Goal: Information Seeking & Learning: Learn about a topic

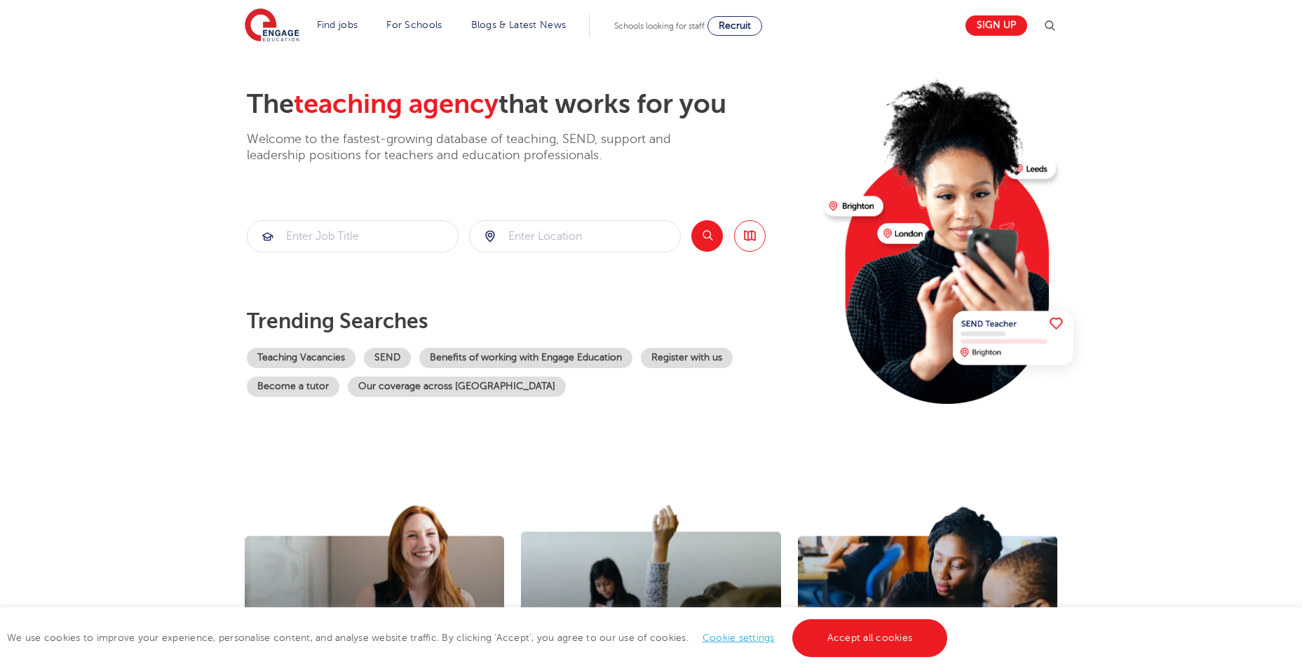
scroll to position [70, 0]
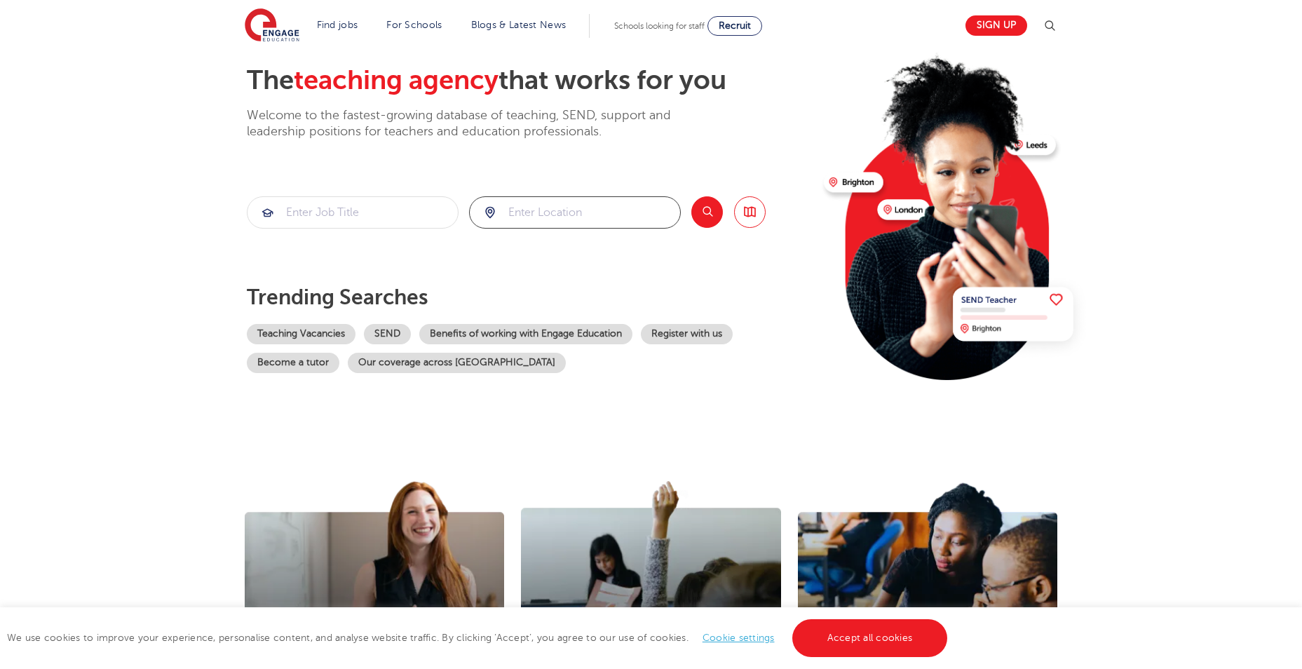
click at [564, 217] on input "search" at bounding box center [575, 212] width 210 height 31
click at [590, 246] on li "London" at bounding box center [575, 254] width 201 height 28
type input "London"
click at [719, 212] on button "Search" at bounding box center [707, 212] width 32 height 32
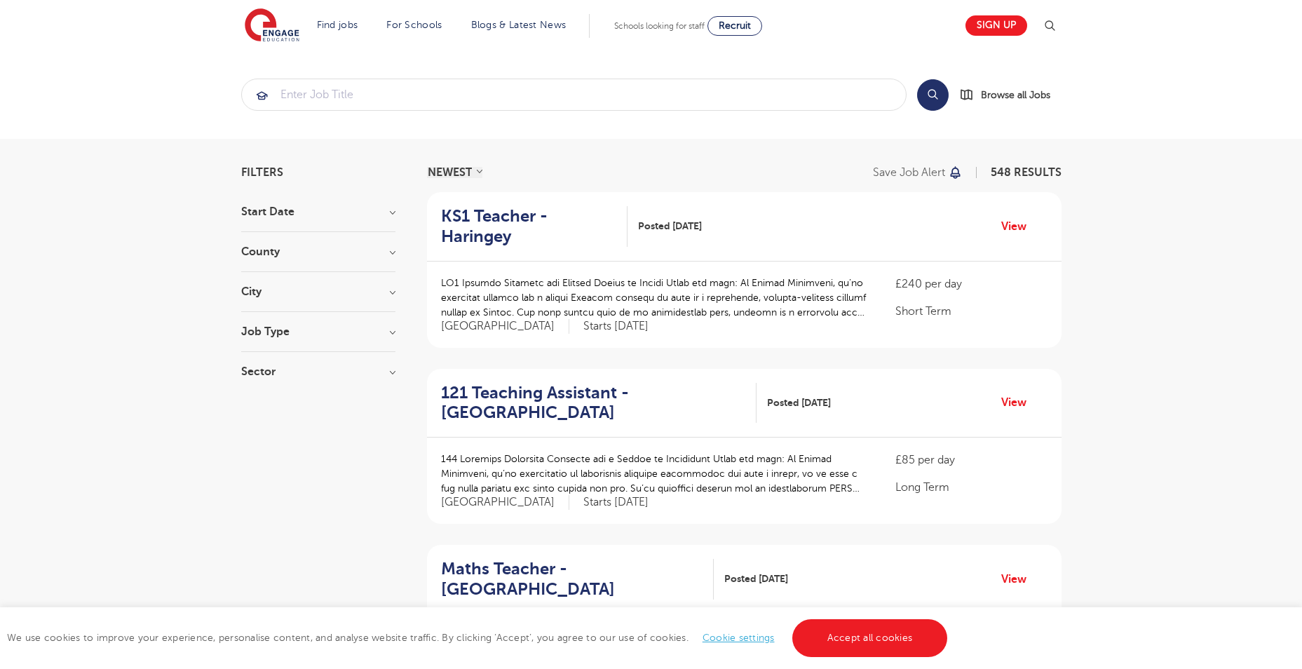
click at [346, 219] on div "Start Date" at bounding box center [318, 219] width 154 height 26
click at [346, 214] on h3 "Start Date" at bounding box center [318, 211] width 154 height 11
click at [330, 260] on div "County London 548 Hertfordshire 133 Leeds 44 East Sussex 17 West Sussex 16 Show…" at bounding box center [318, 259] width 154 height 26
click at [330, 250] on h3 "County" at bounding box center [318, 251] width 154 height 11
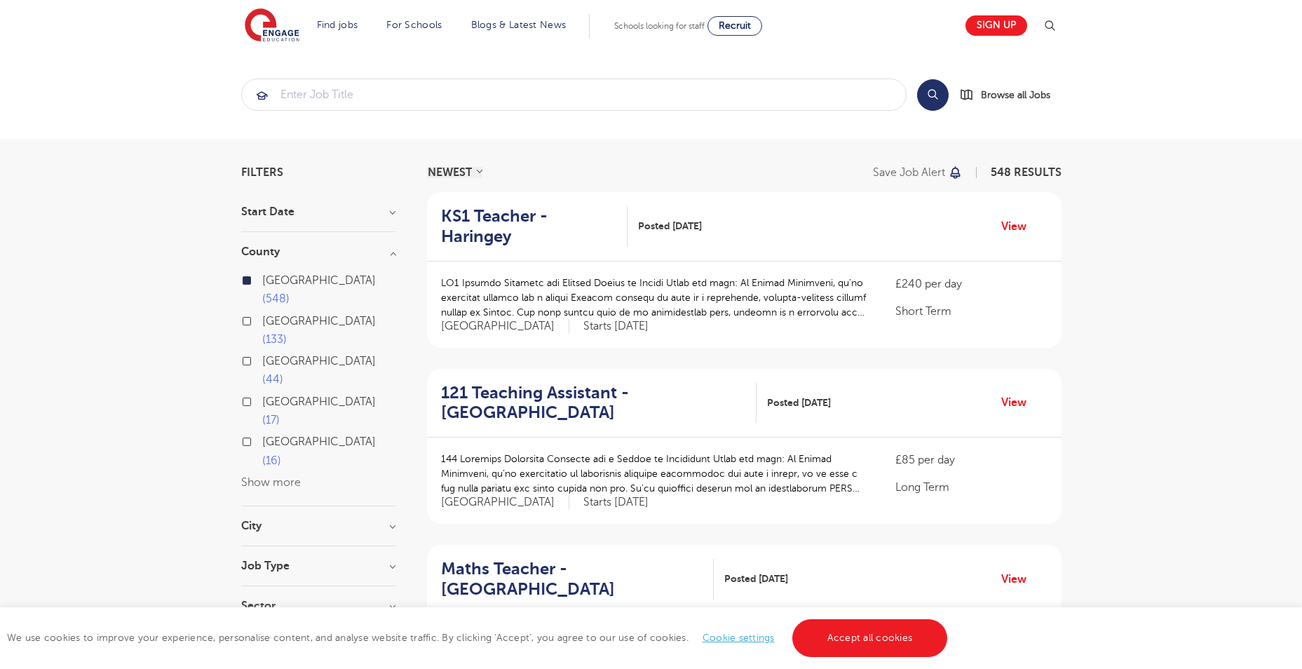
click at [330, 250] on h3 "County" at bounding box center [318, 251] width 154 height 11
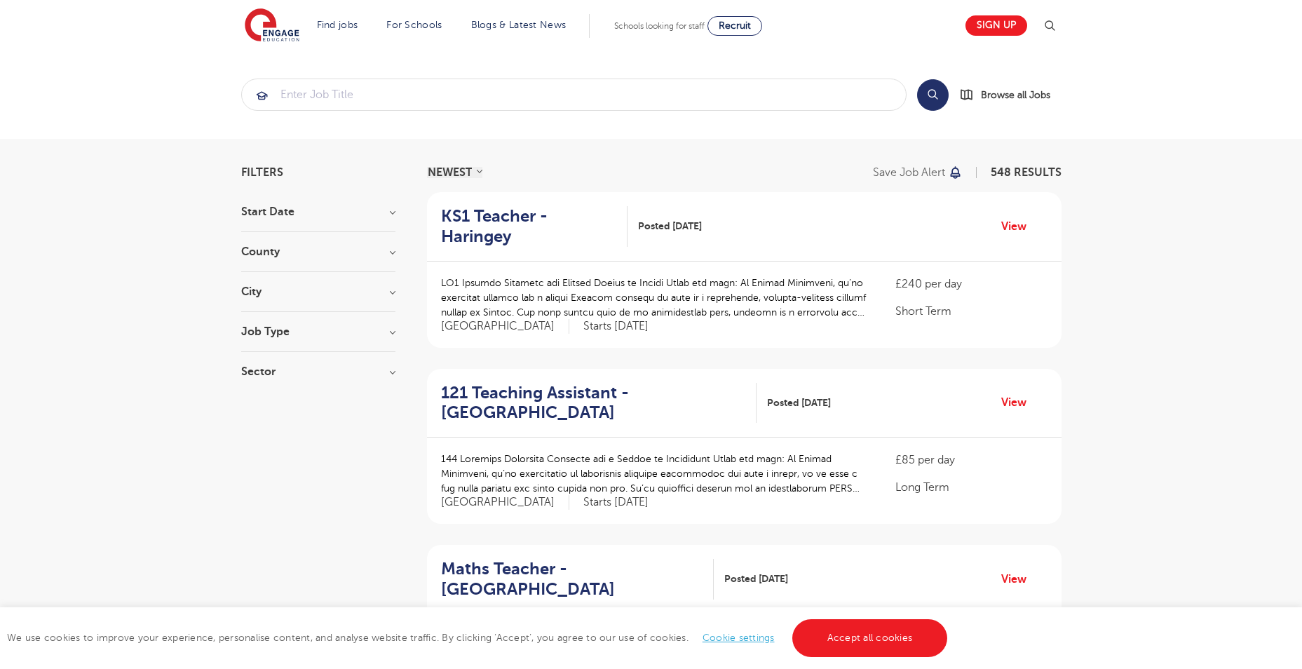
click at [324, 297] on h3 "City" at bounding box center [318, 291] width 154 height 11
click at [326, 341] on div "Job Type" at bounding box center [318, 339] width 154 height 26
click at [326, 336] on h3 "Job Type" at bounding box center [318, 331] width 154 height 11
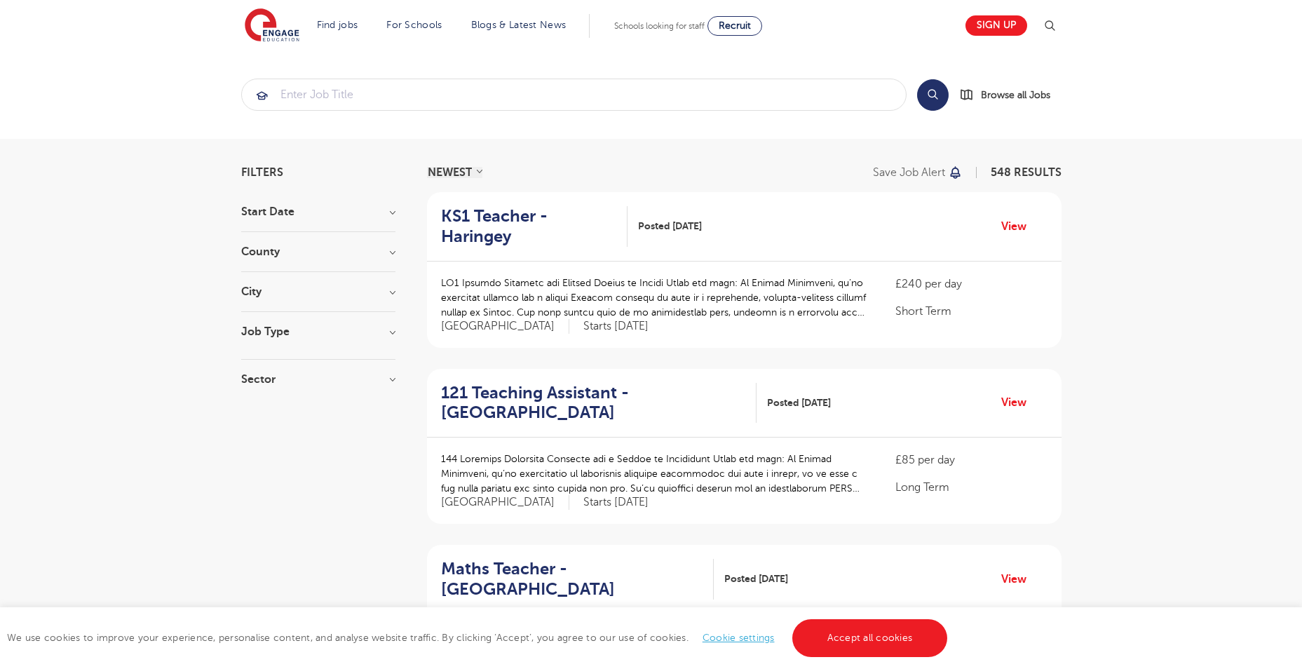
click at [320, 374] on h3 "Sector" at bounding box center [318, 379] width 154 height 11
click at [320, 374] on h3 "Sector" at bounding box center [318, 371] width 154 height 11
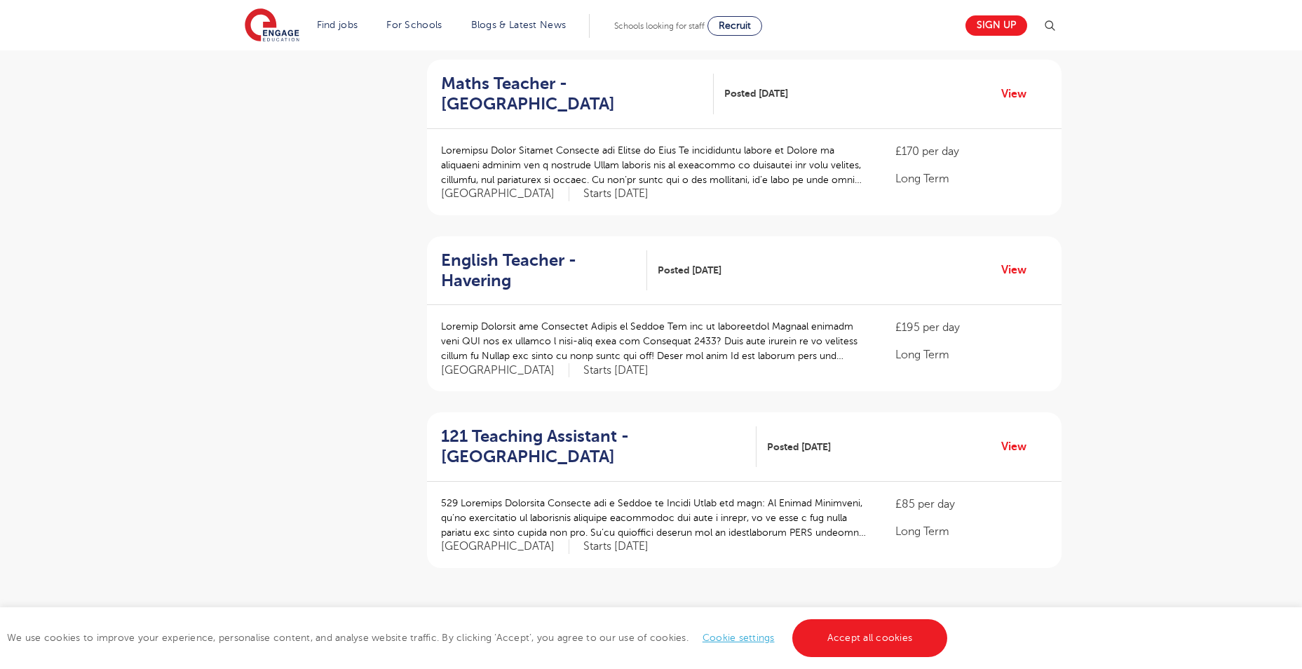
scroll to position [1402, 0]
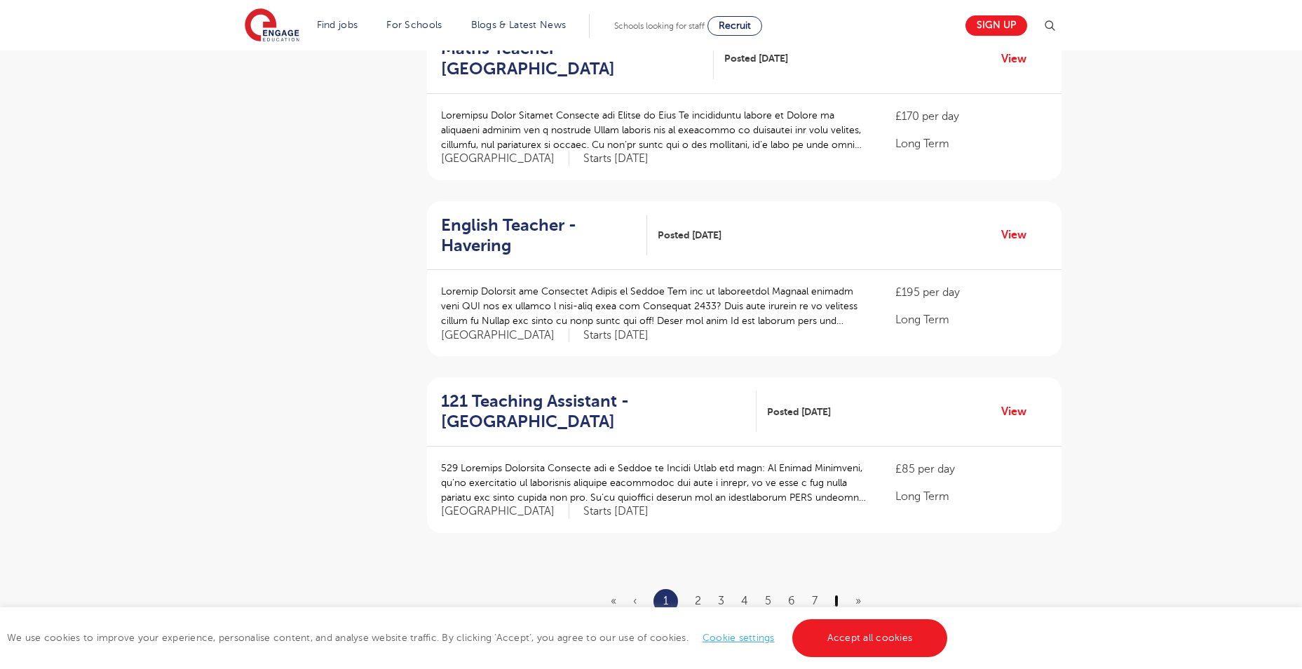
click at [836, 595] on link "›" at bounding box center [836, 601] width 4 height 13
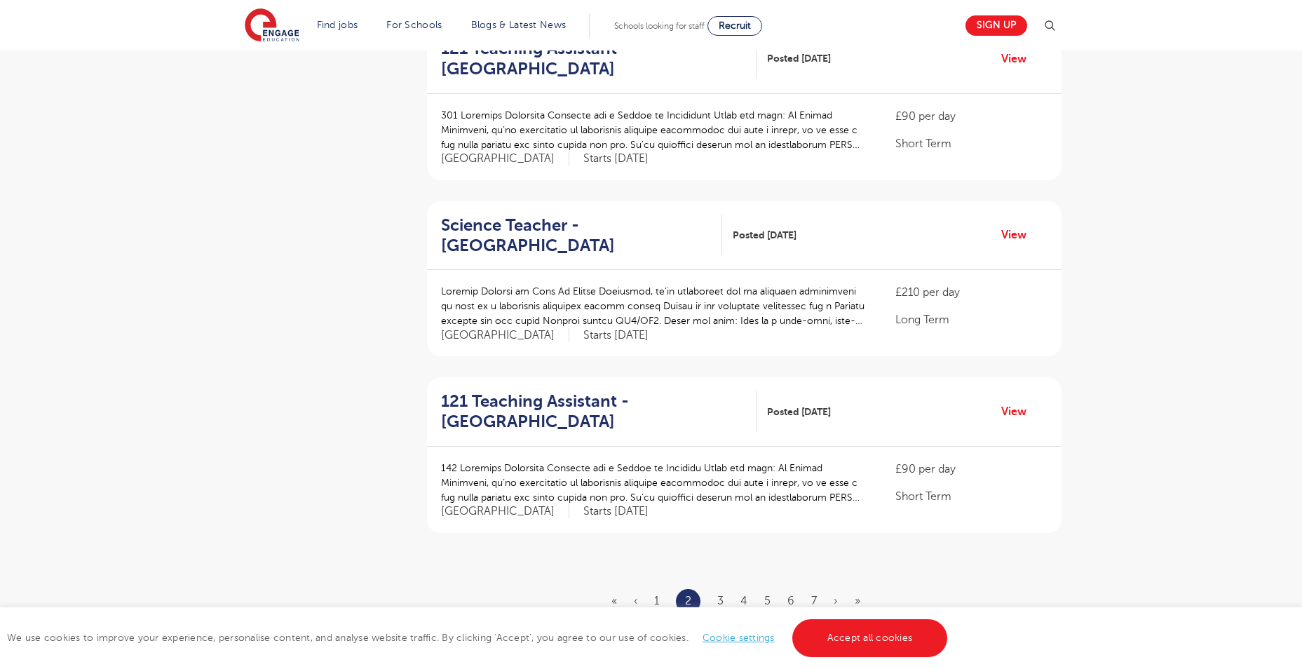
scroll to position [0, 0]
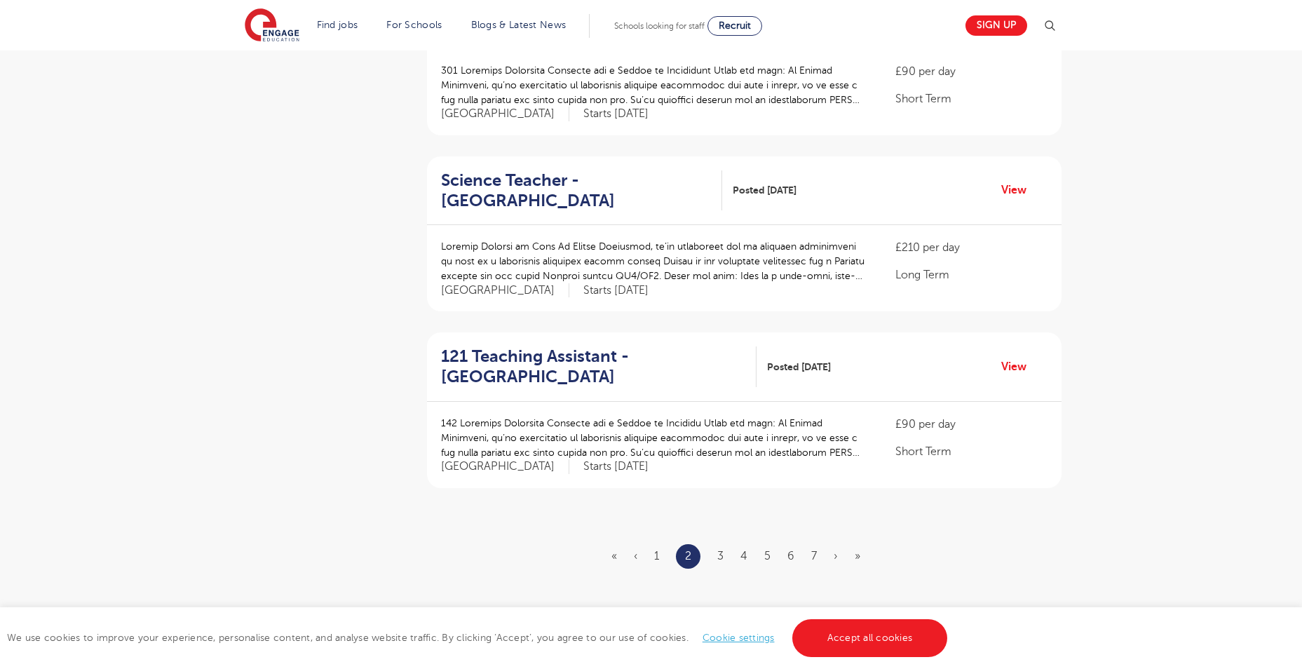
scroll to position [1472, 0]
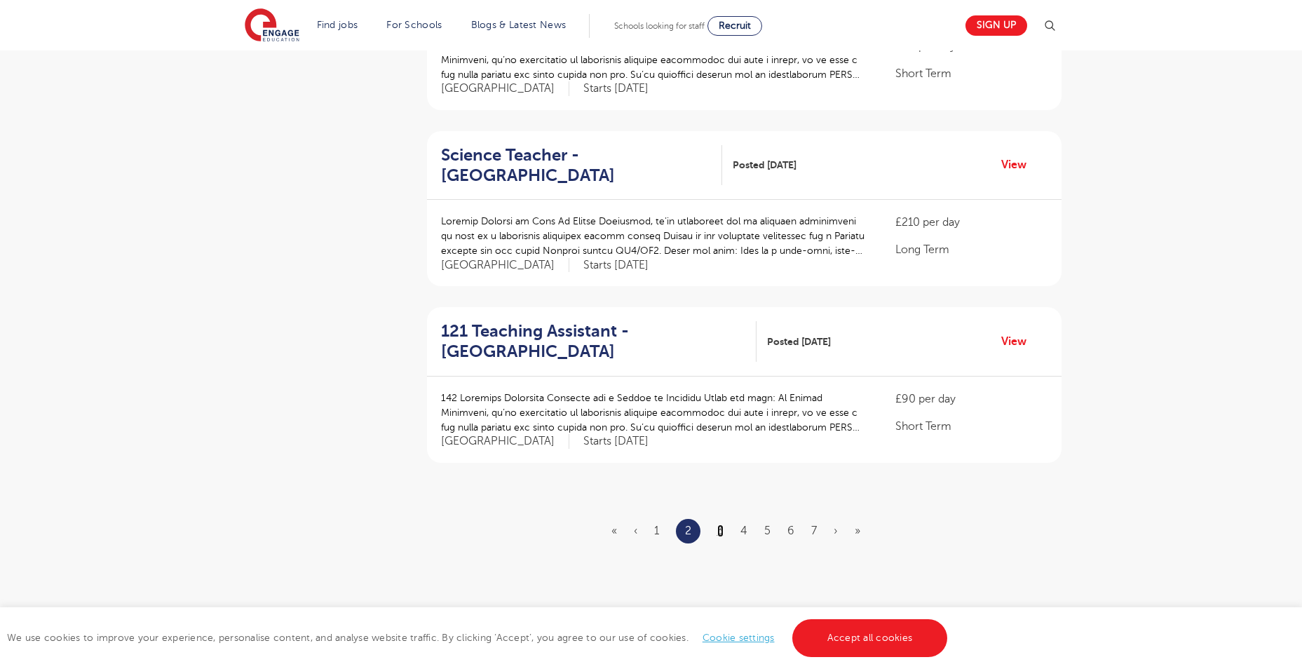
click at [718, 524] on link "3" at bounding box center [720, 530] width 6 height 13
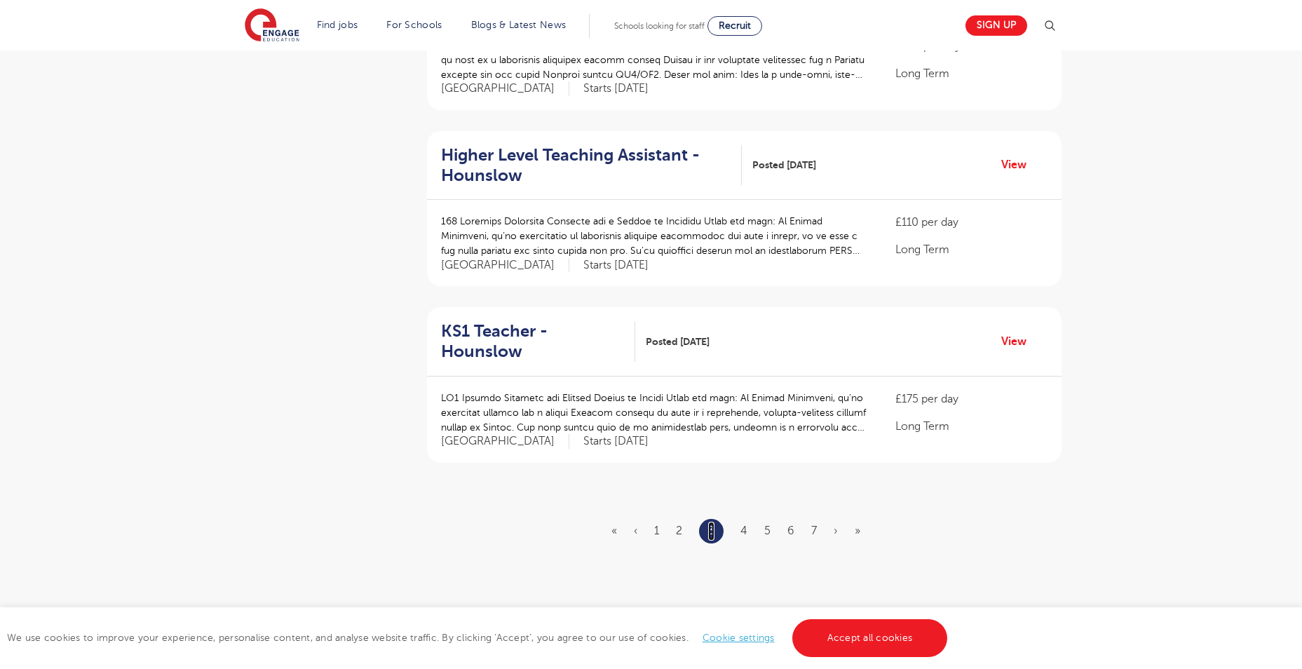
scroll to position [0, 0]
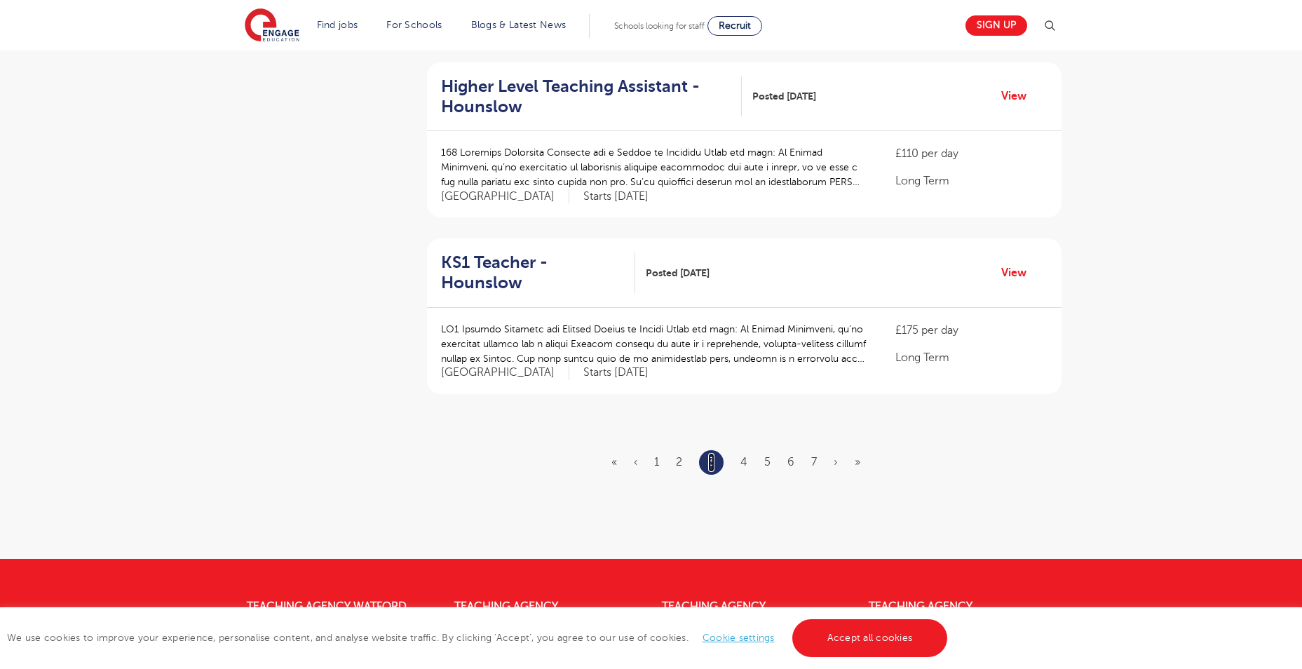
scroll to position [1542, 0]
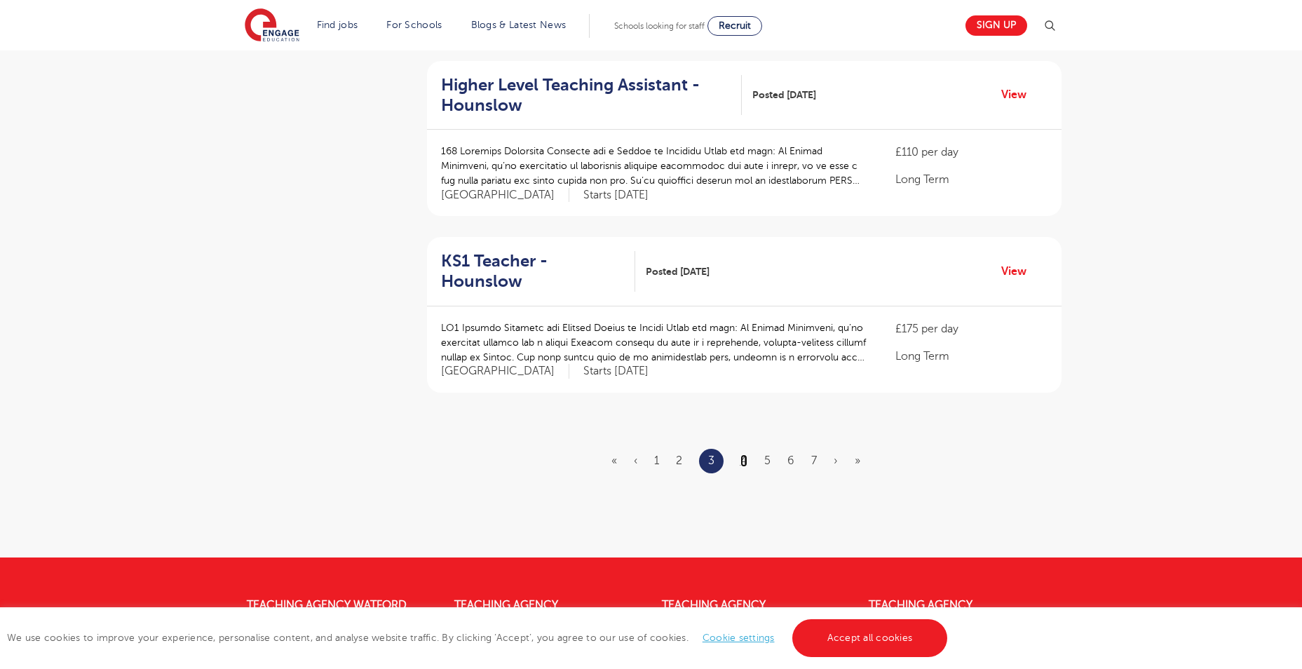
click at [742, 454] on link "4" at bounding box center [743, 460] width 7 height 13
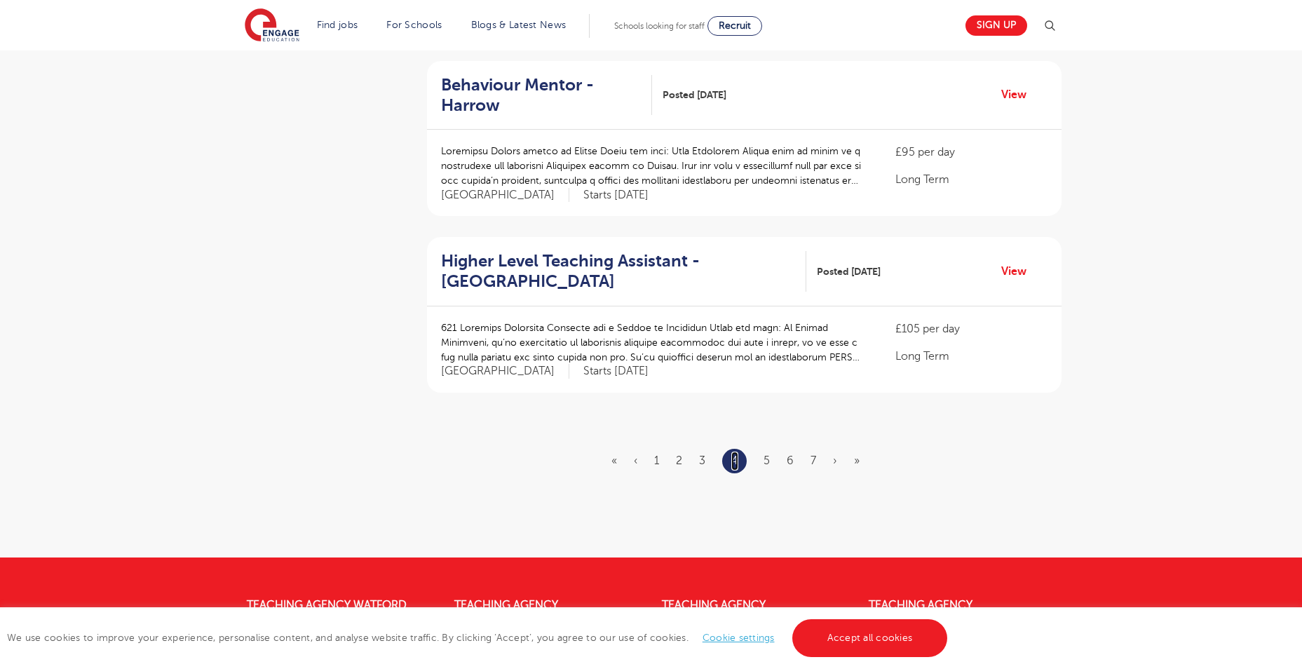
scroll to position [0, 0]
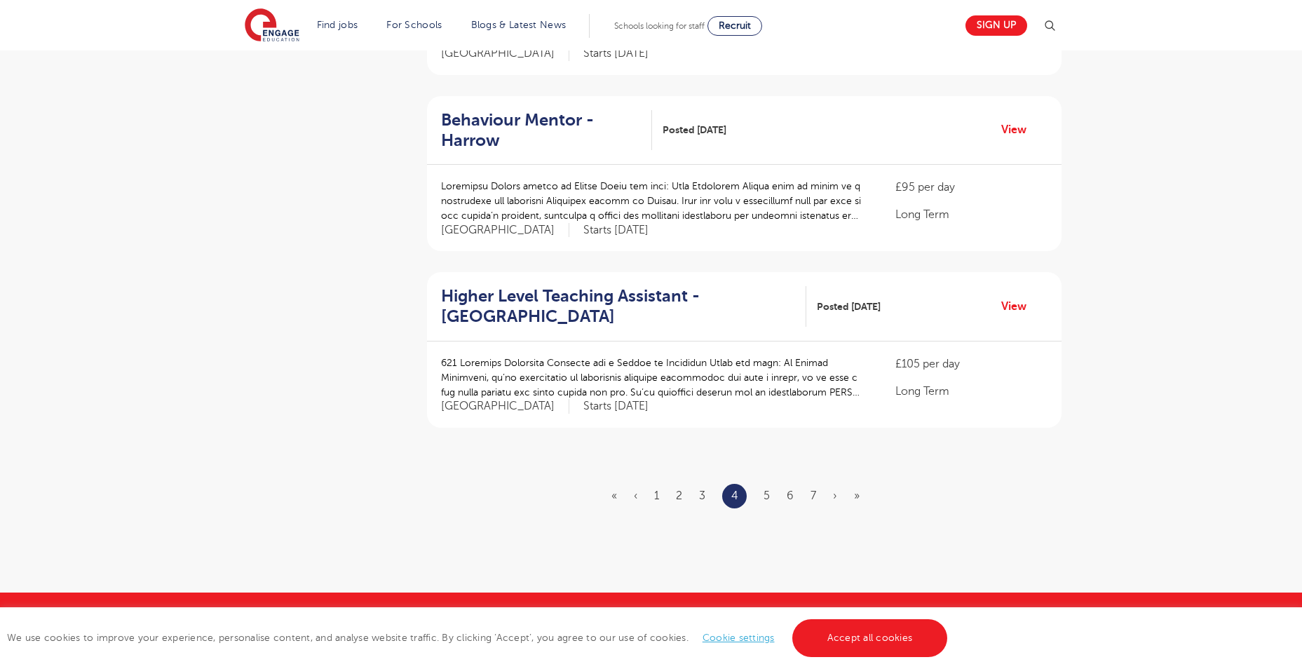
scroll to position [1542, 0]
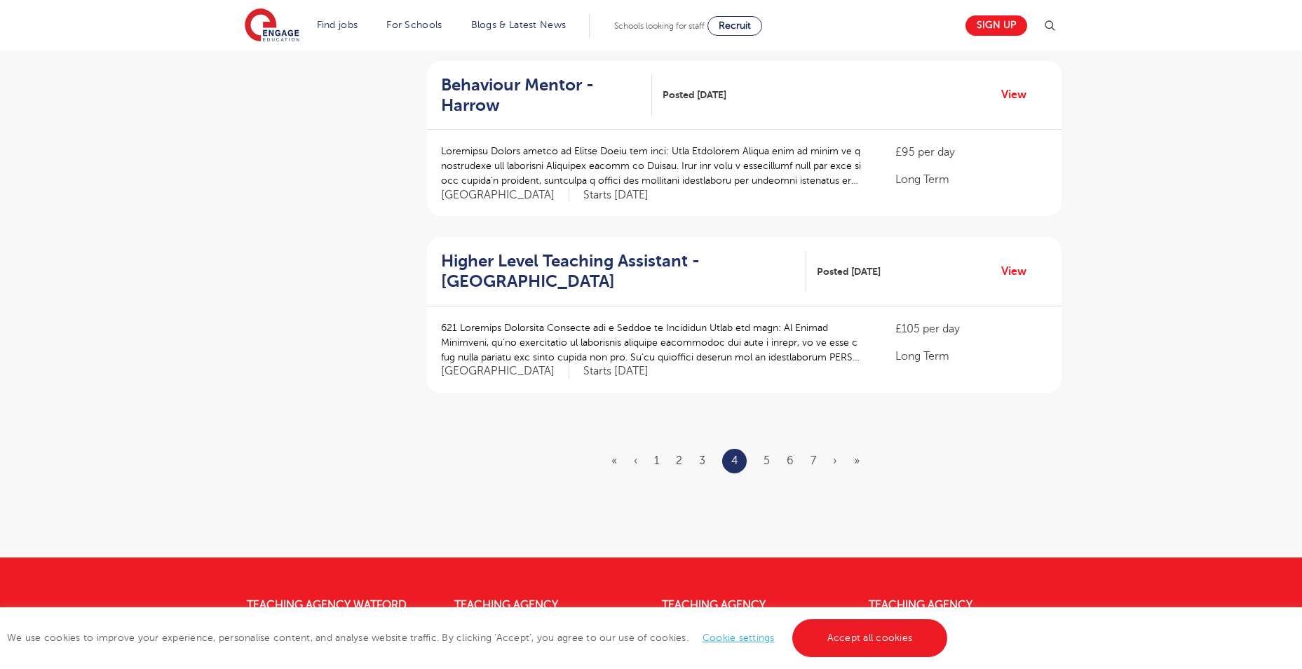
click at [761, 449] on ul "« ‹ 1 2 3 4 5 6 7 › »" at bounding box center [743, 461] width 265 height 25
click at [765, 454] on link "5" at bounding box center [766, 460] width 6 height 13
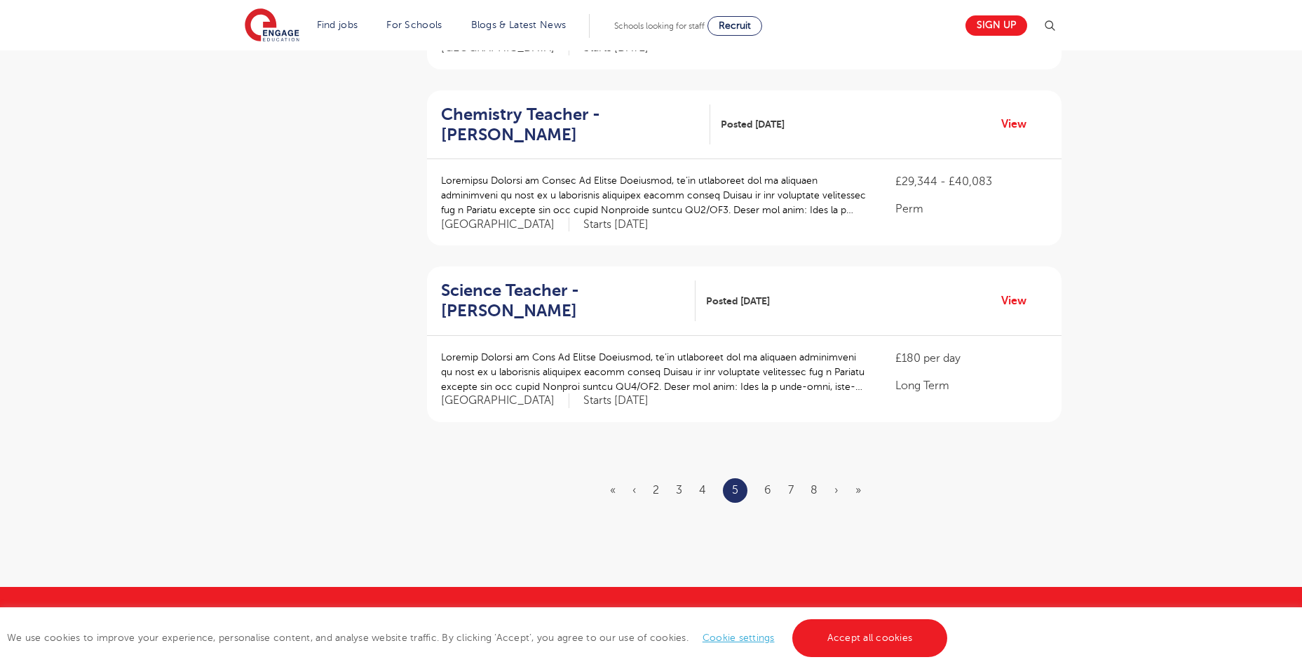
scroll to position [1542, 0]
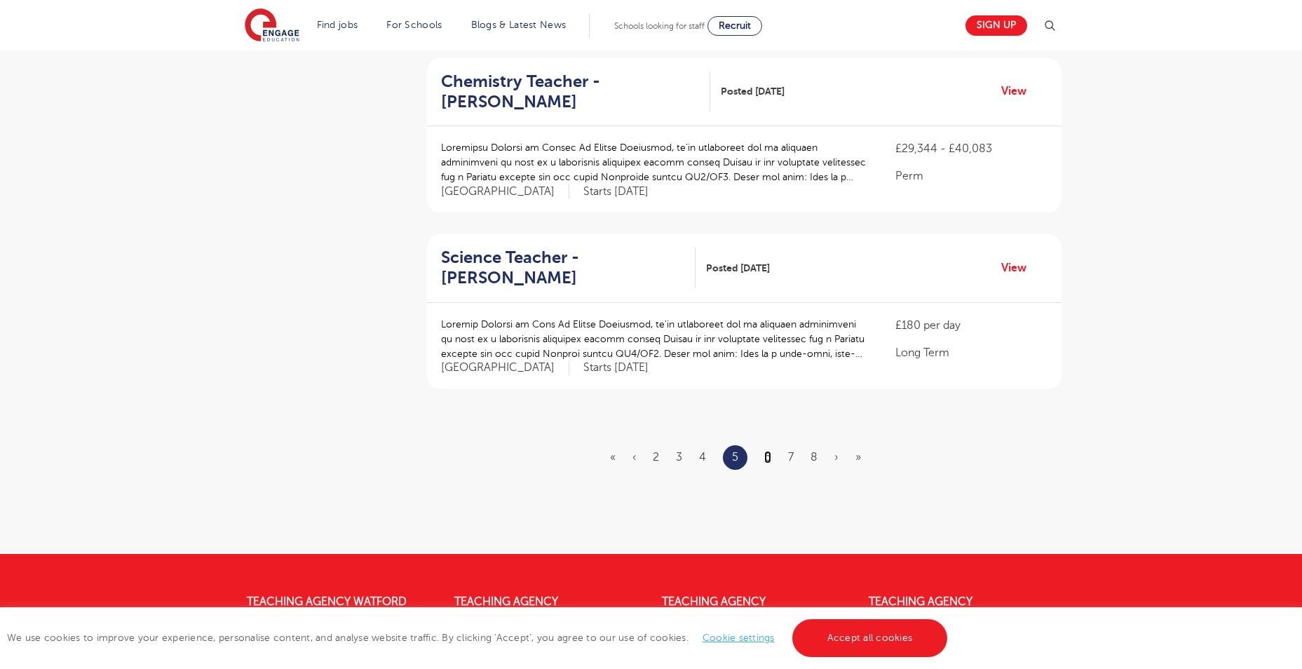
click at [771, 451] on link "6" at bounding box center [767, 457] width 7 height 13
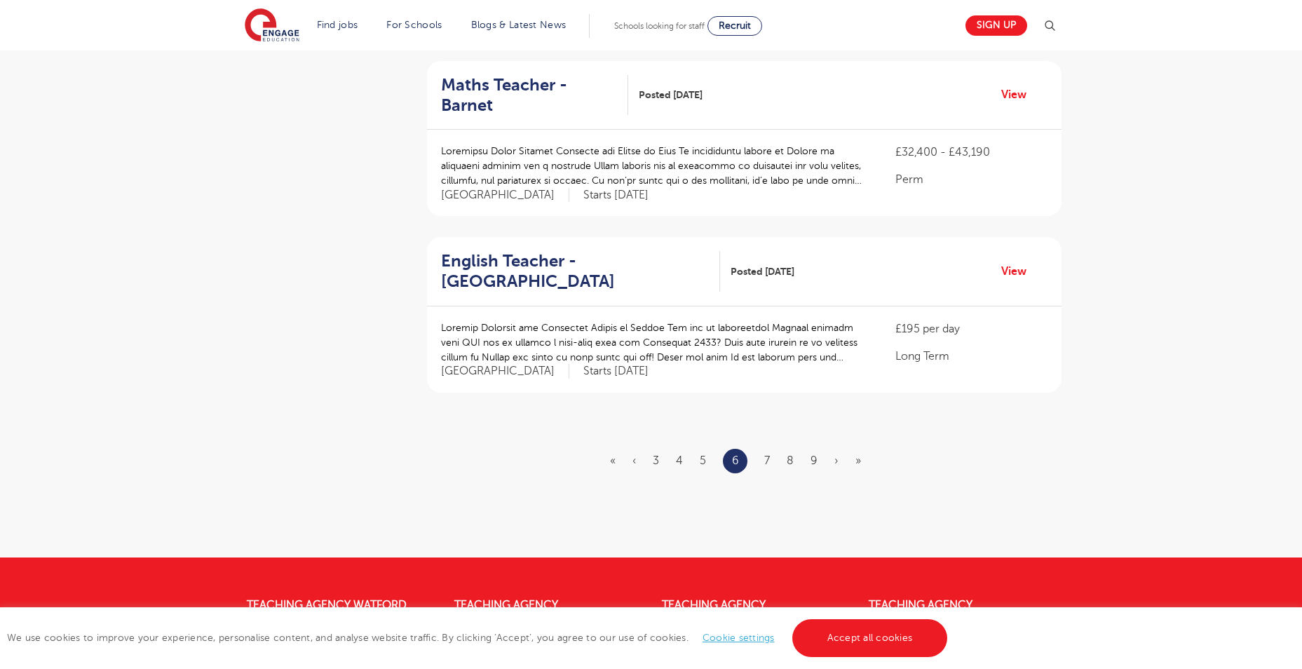
scroll to position [0, 0]
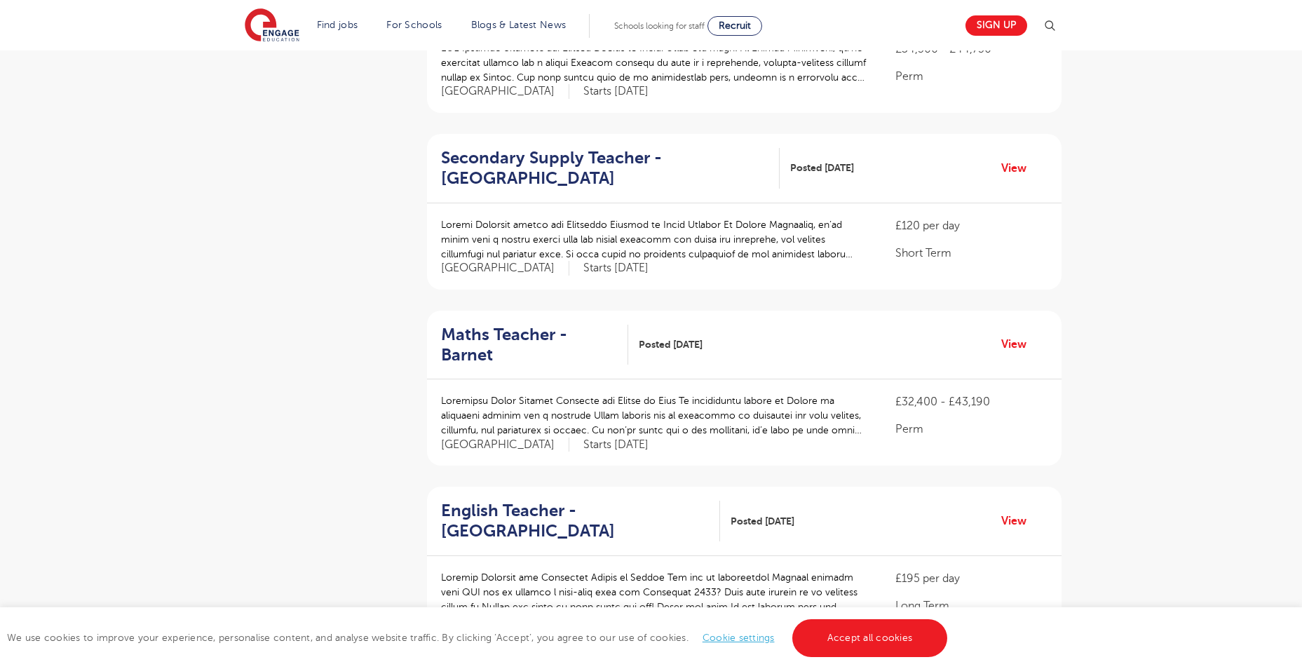
scroll to position [1402, 0]
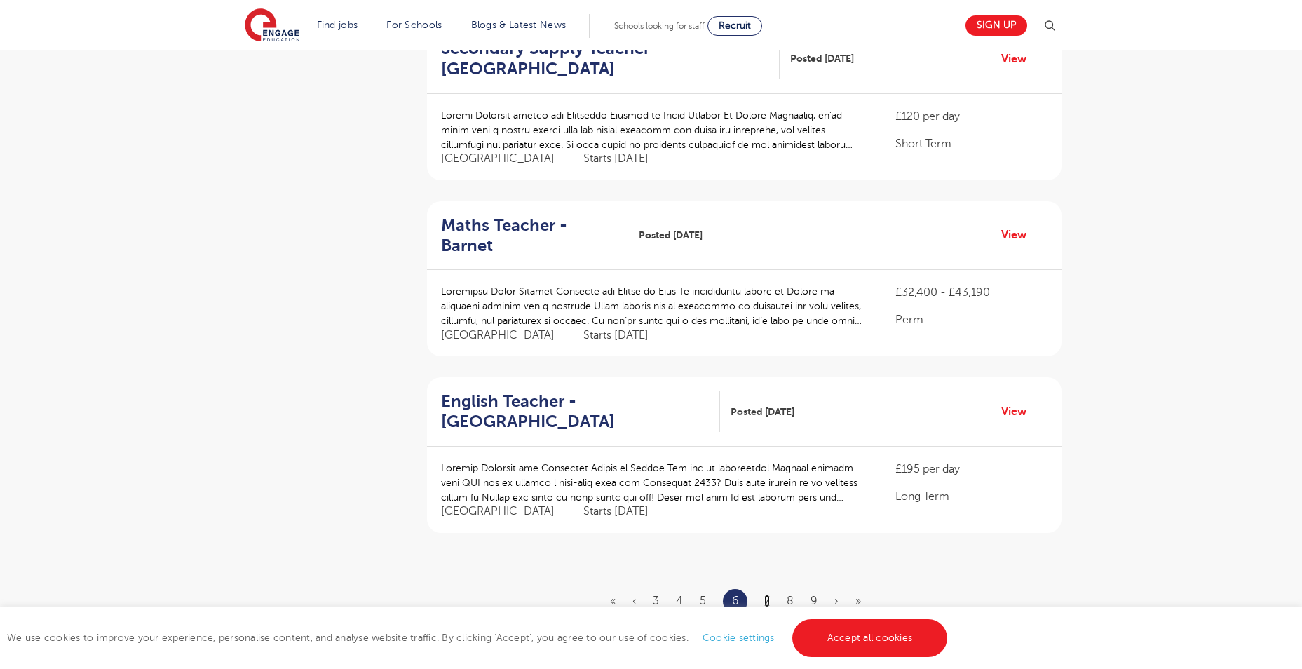
click at [768, 595] on link "7" at bounding box center [767, 601] width 6 height 13
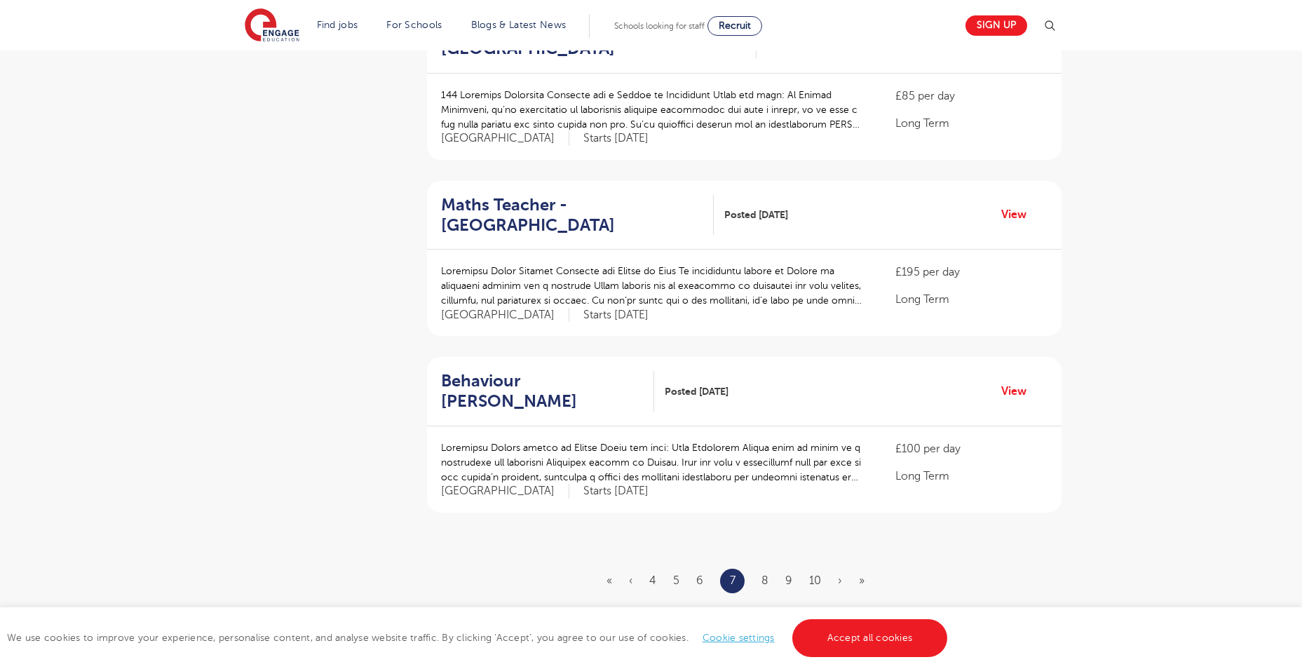
scroll to position [1683, 0]
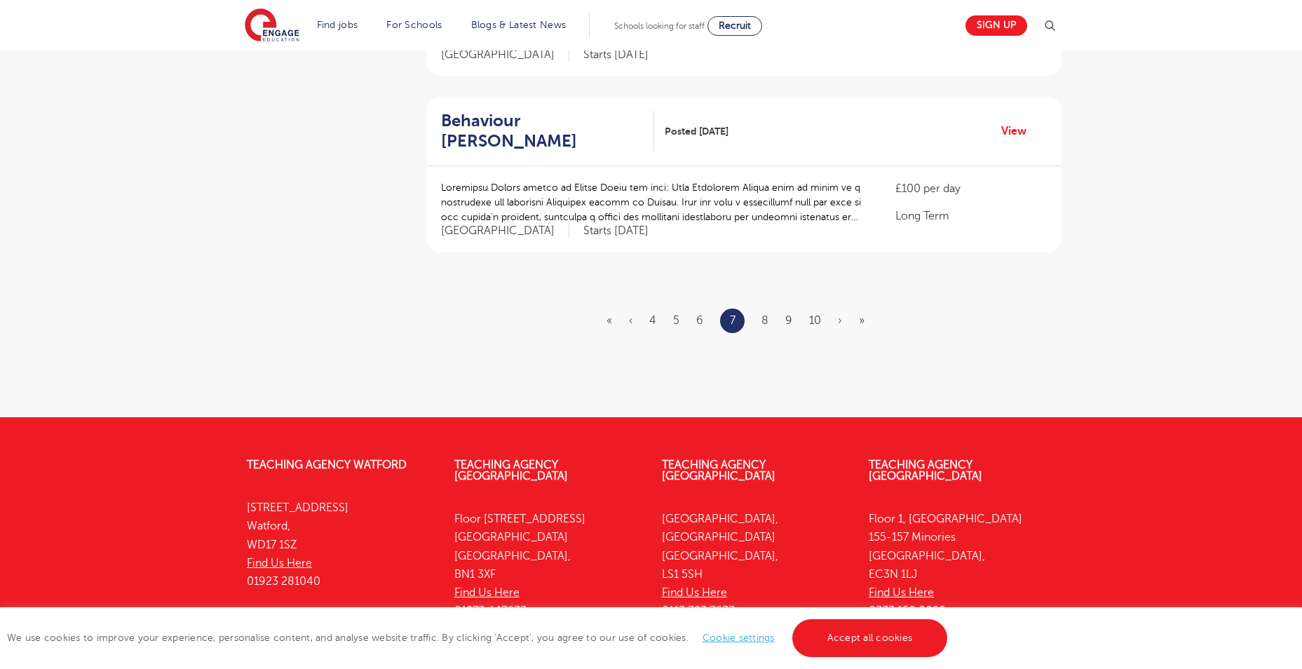
click at [775, 308] on ul "« ‹ 4 5 6 7 8 9 10 › »" at bounding box center [743, 320] width 275 height 25
click at [763, 314] on link "8" at bounding box center [764, 320] width 7 height 13
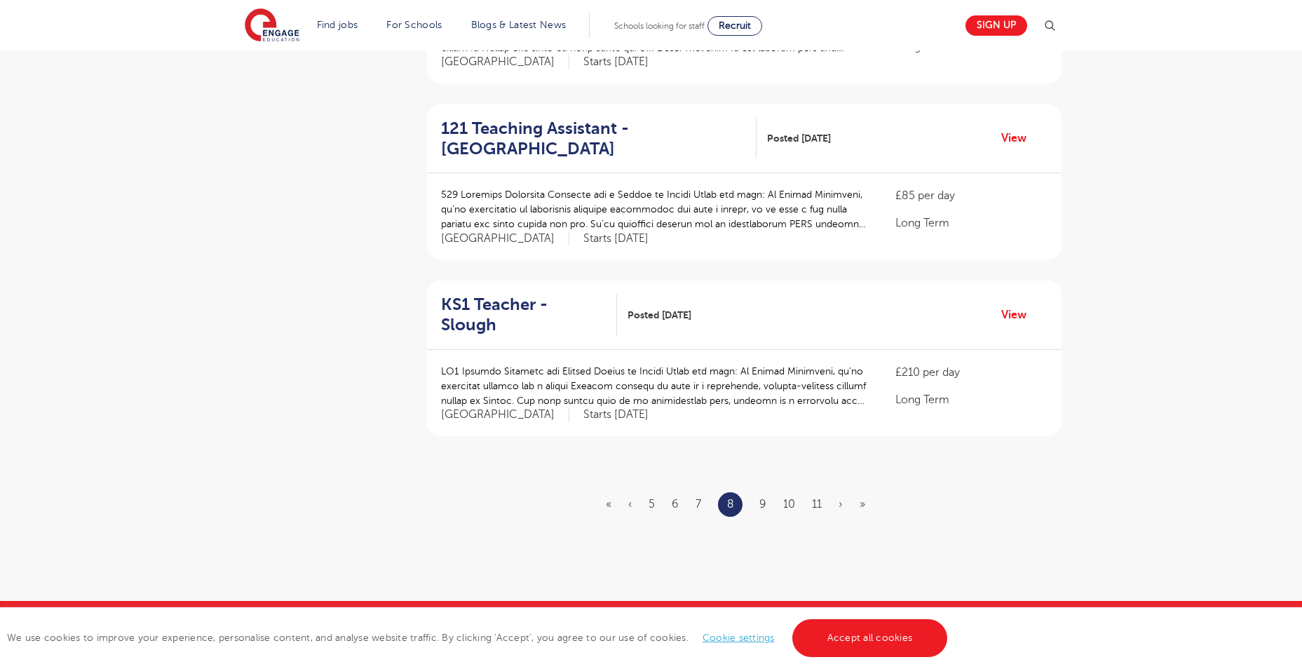
scroll to position [1542, 0]
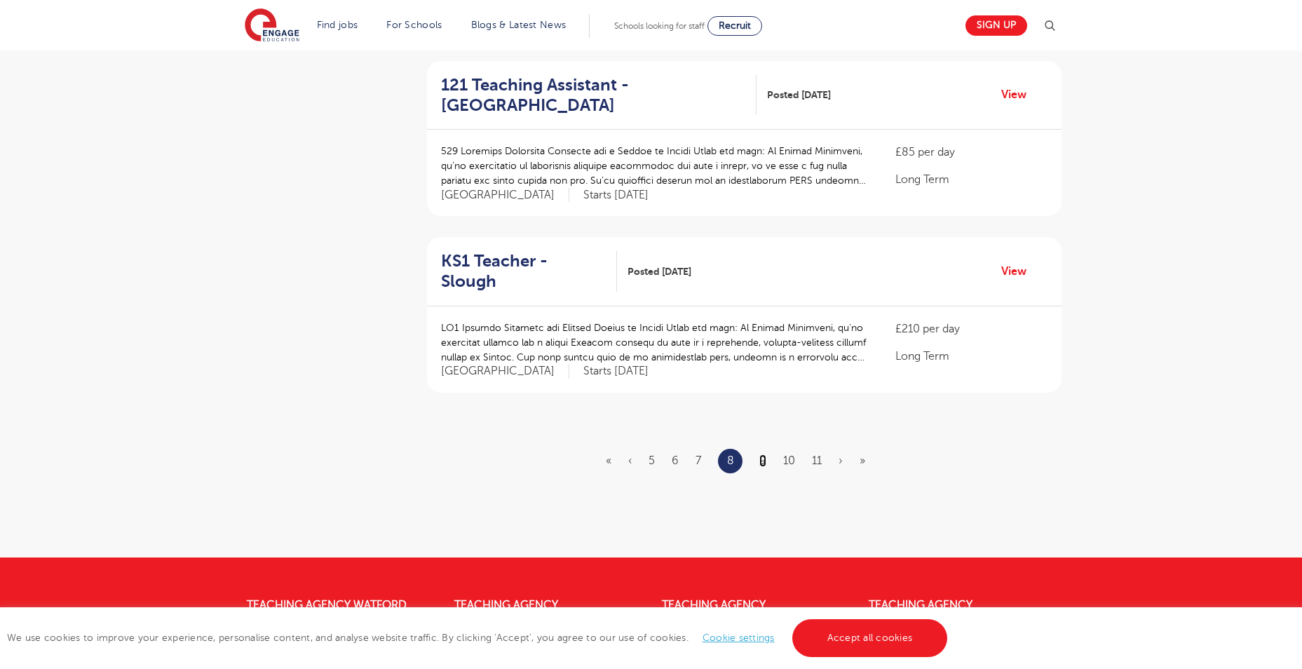
click at [764, 454] on link "9" at bounding box center [762, 460] width 7 height 13
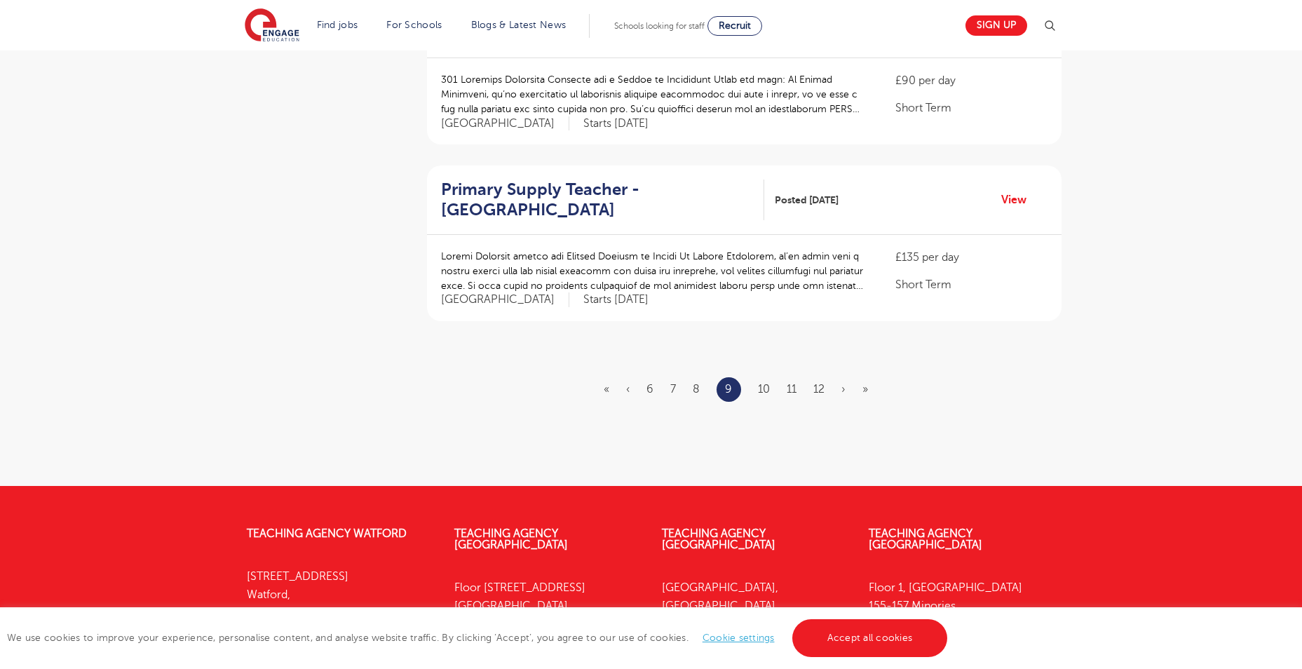
scroll to position [1683, 0]
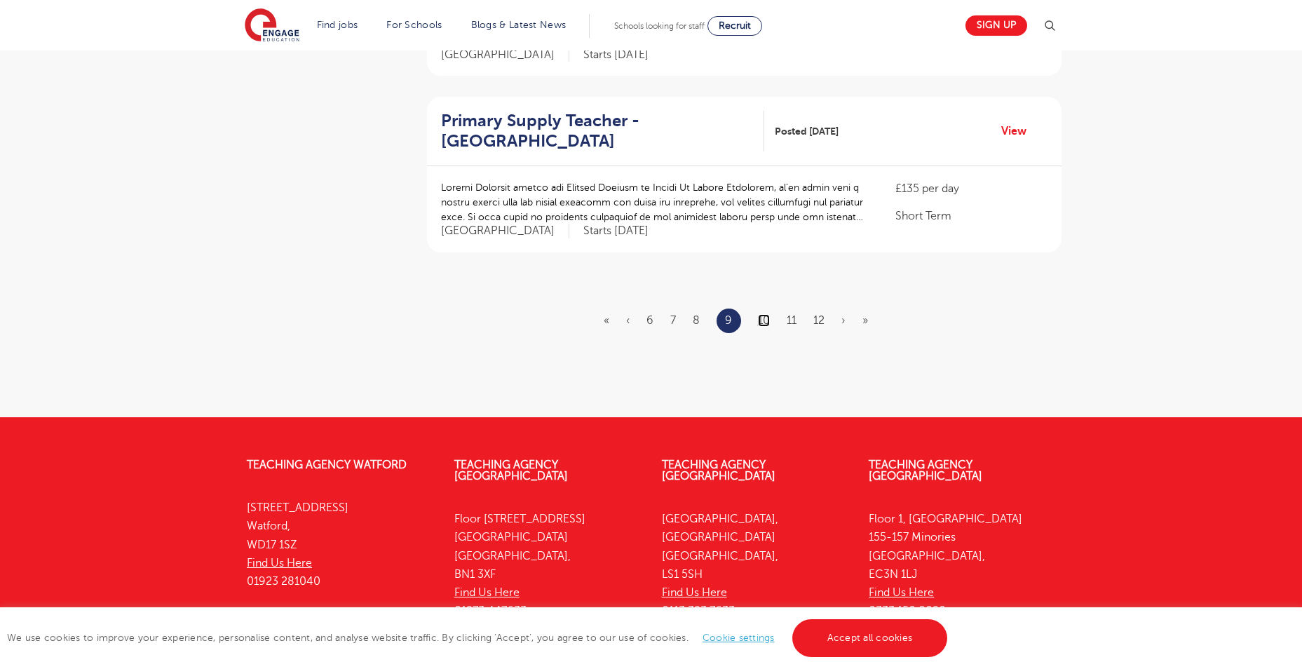
click at [763, 314] on link "10" at bounding box center [764, 320] width 12 height 13
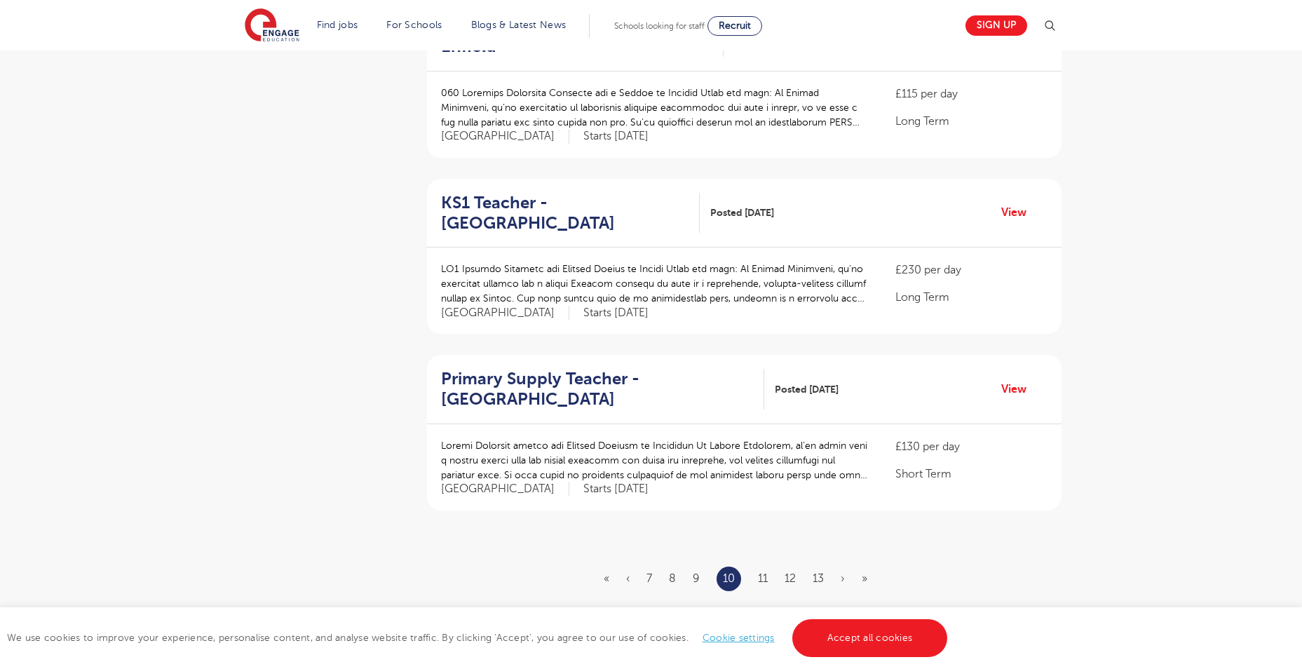
scroll to position [1472, 0]
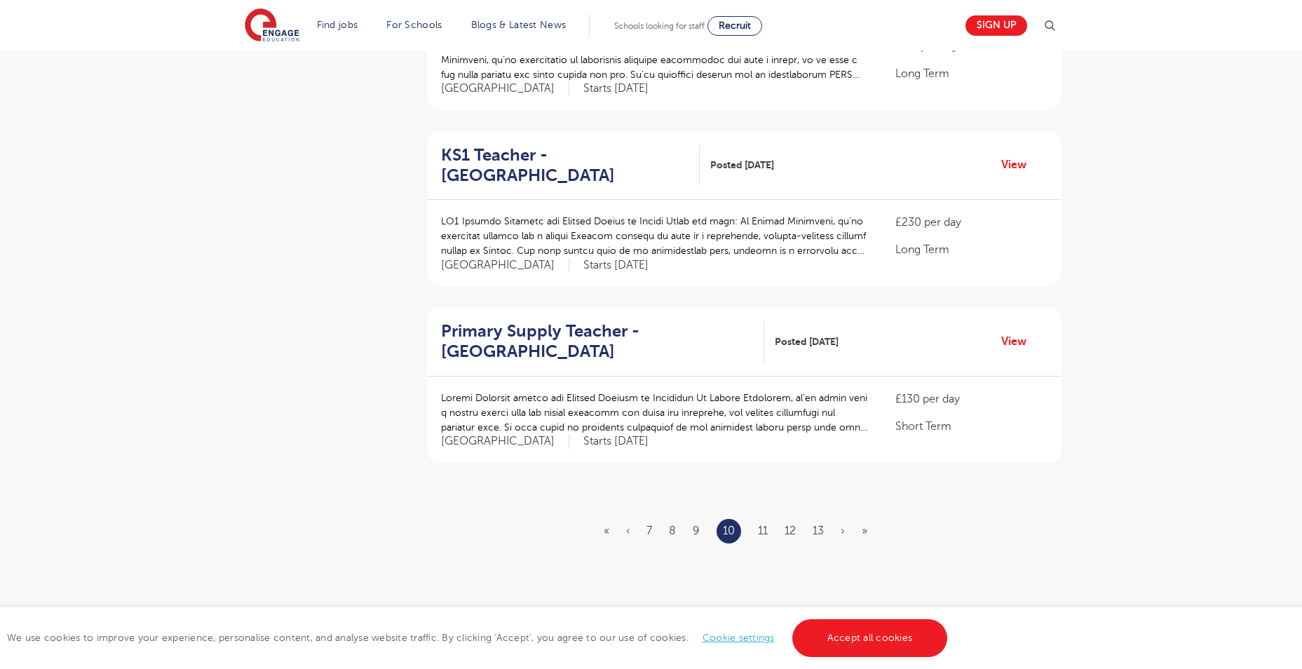
click at [756, 519] on ul "« ‹ 7 8 9 10 11 12 13 › »" at bounding box center [744, 531] width 280 height 25
click at [760, 524] on link "11" at bounding box center [763, 530] width 10 height 13
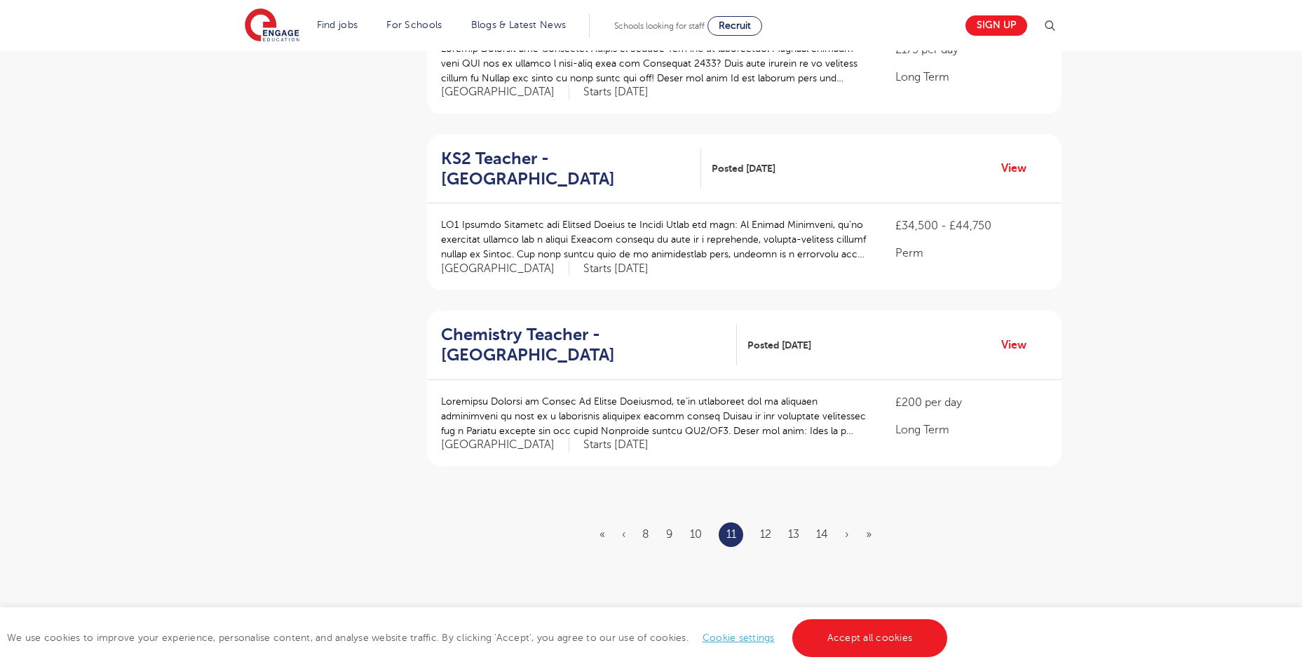
scroll to position [1472, 0]
click at [769, 524] on link "12" at bounding box center [765, 530] width 11 height 13
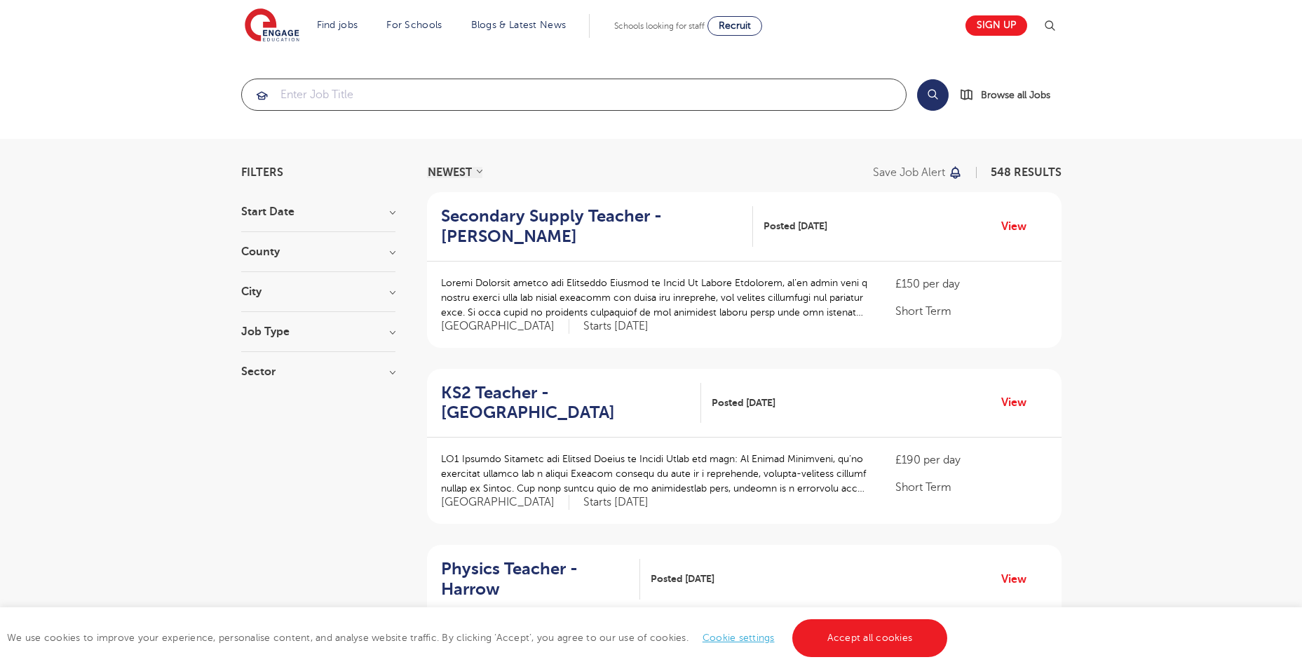
click at [435, 103] on input "search" at bounding box center [574, 94] width 664 height 31
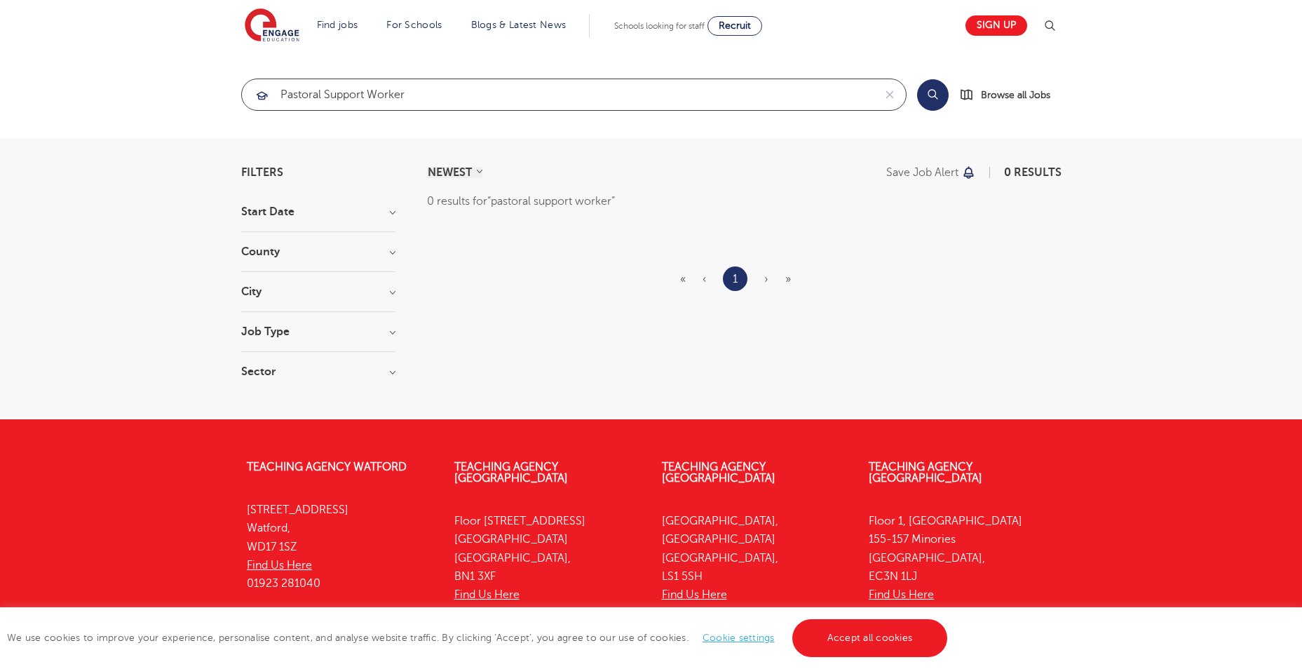
click button "Submit" at bounding box center [0, 0] width 0 height 0
click at [334, 91] on input "pastoral support worker" at bounding box center [558, 94] width 632 height 31
drag, startPoint x: 334, startPoint y: 91, endPoint x: 480, endPoint y: 88, distance: 145.9
click at [480, 88] on input "pastoral support worker" at bounding box center [558, 94] width 632 height 31
type input "pastoral"
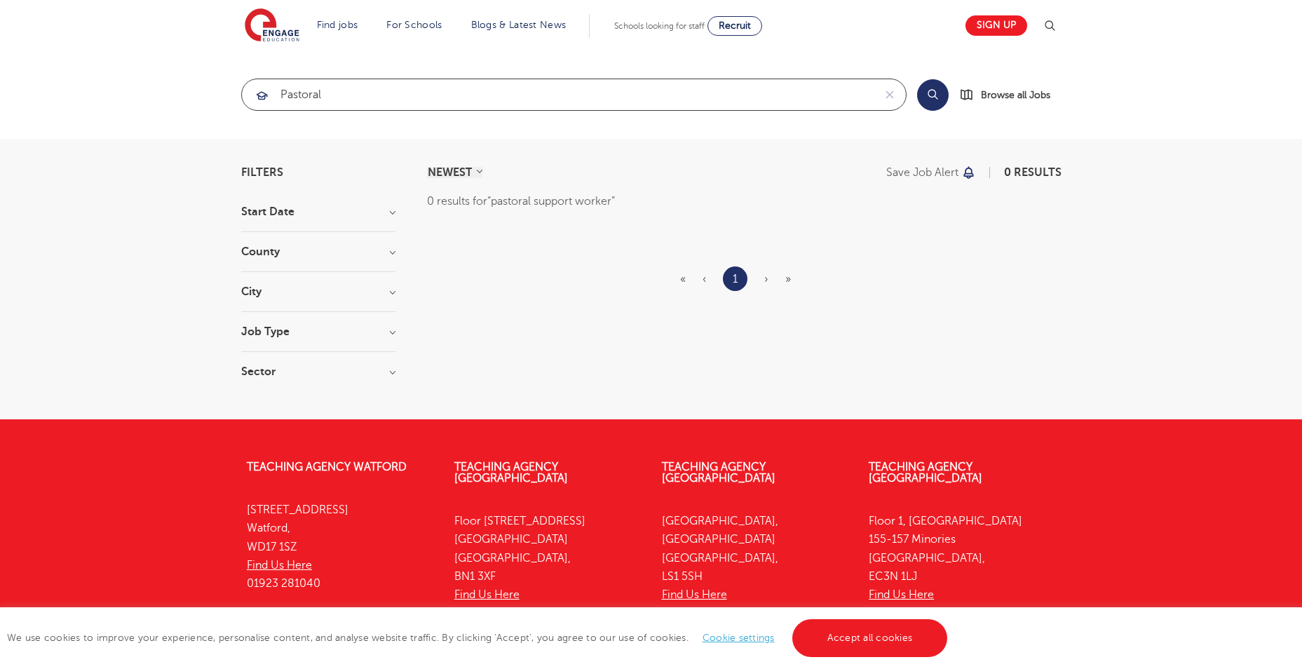
click button "Submit" at bounding box center [0, 0] width 0 height 0
click at [283, 25] on img at bounding box center [272, 25] width 55 height 35
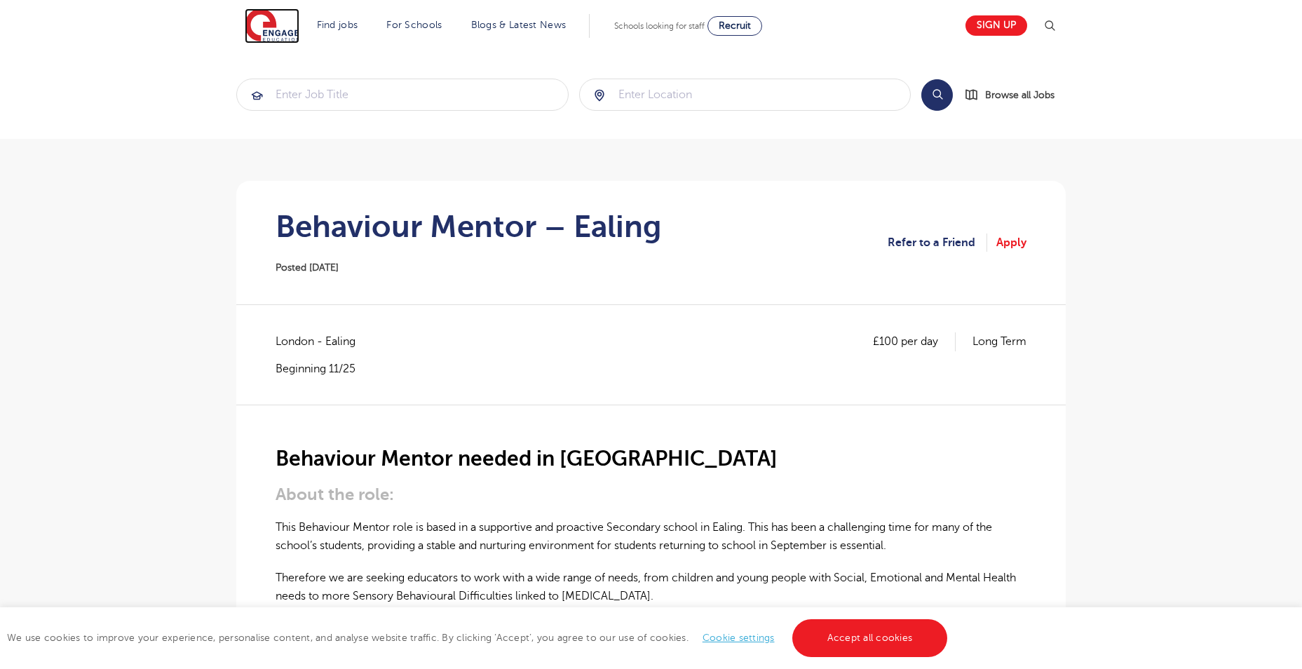
click at [290, 34] on img at bounding box center [272, 25] width 55 height 35
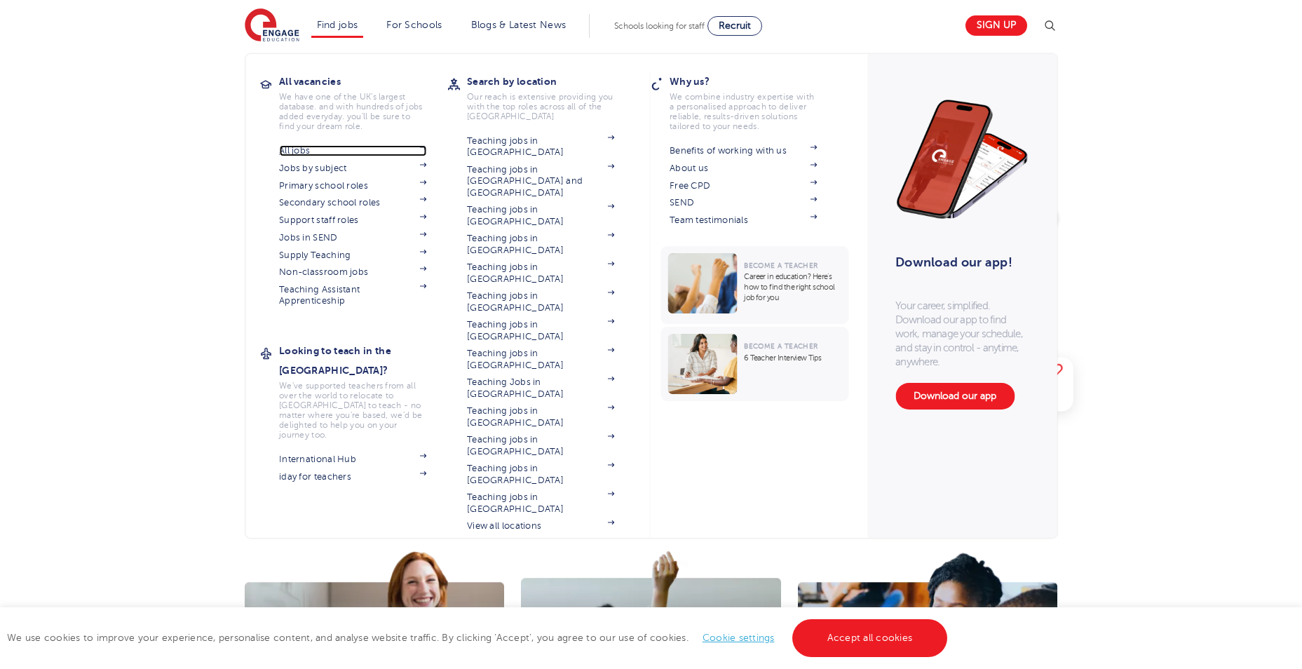
click at [399, 153] on link "All jobs" at bounding box center [352, 150] width 147 height 11
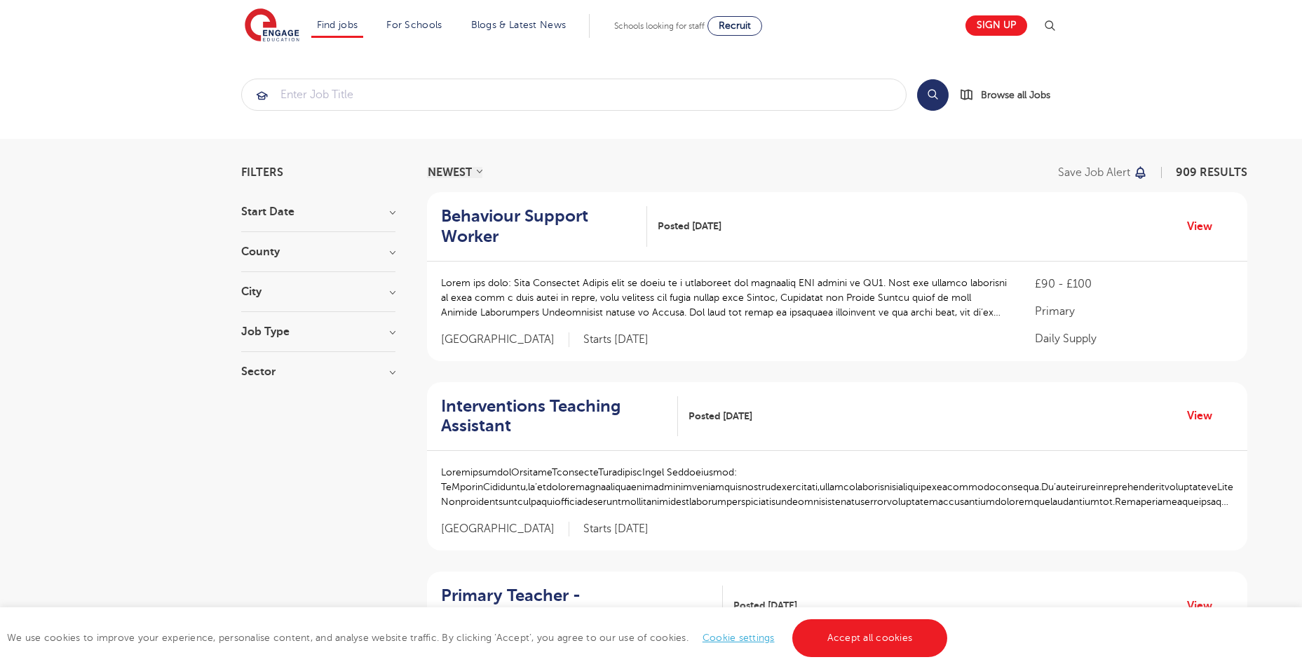
click at [338, 339] on div "Job Type Long Term 157 Daily Supply 39 SEND 28 Support Services 17 Permanent 4 …" at bounding box center [318, 339] width 154 height 26
click at [337, 331] on h3 "Job Type" at bounding box center [318, 331] width 154 height 11
click at [323, 382] on span "Daily Supply" at bounding box center [293, 382] width 62 height 13
click at [271, 382] on input "Daily Supply 39" at bounding box center [266, 380] width 9 height 9
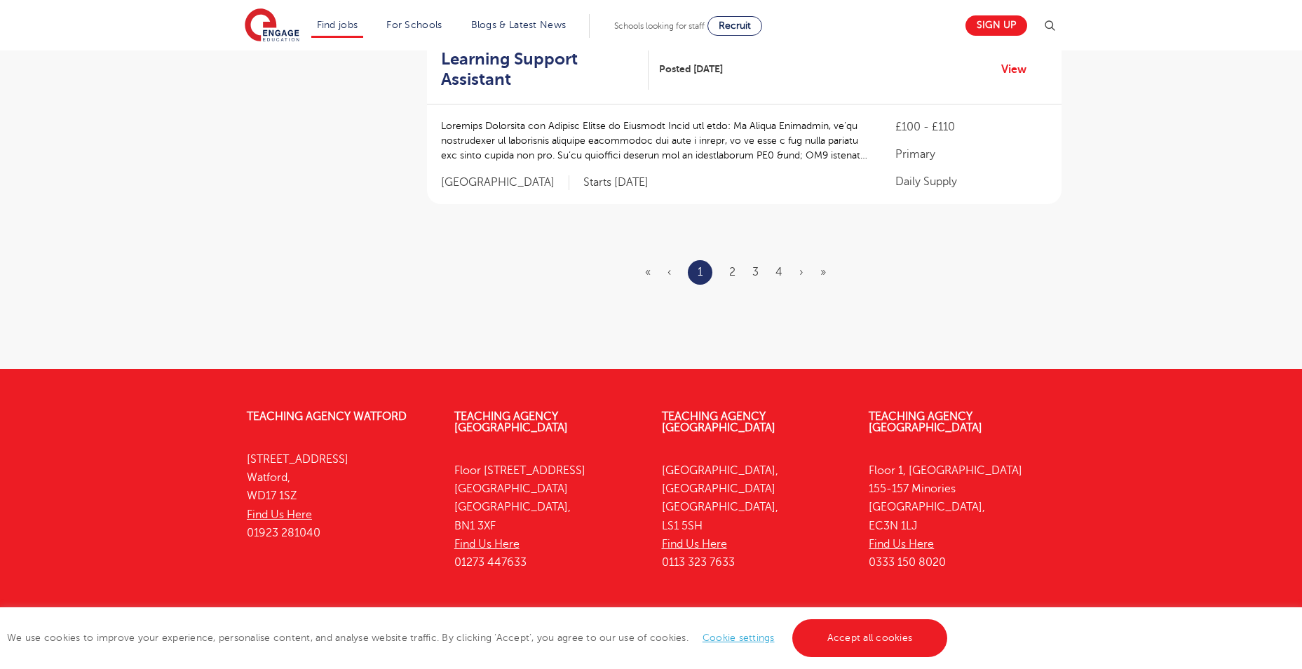
scroll to position [1753, 0]
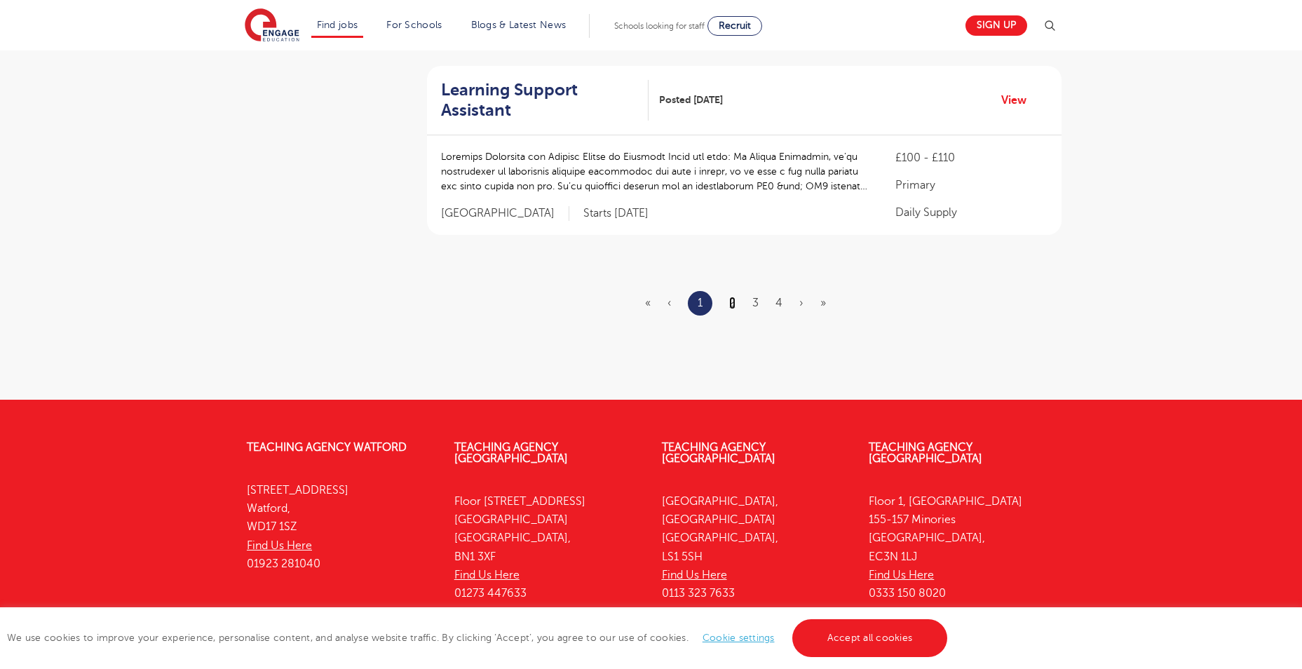
click at [735, 306] on link "2" at bounding box center [732, 303] width 6 height 13
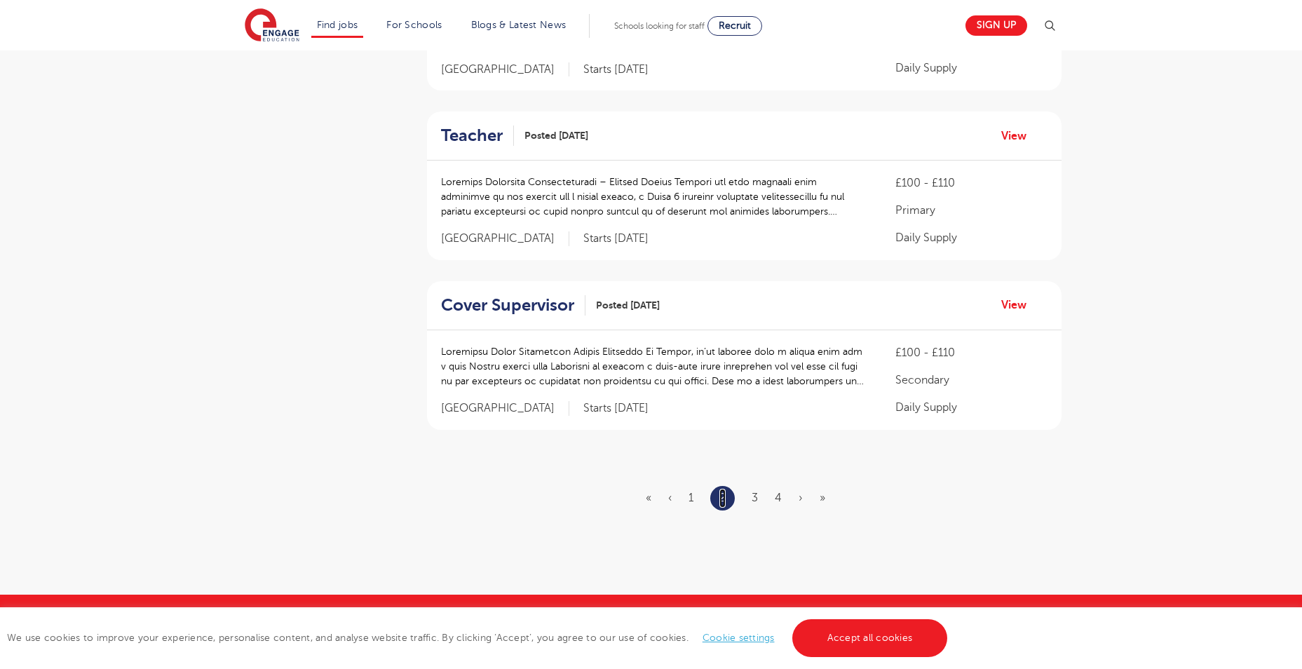
scroll to position [1612, 0]
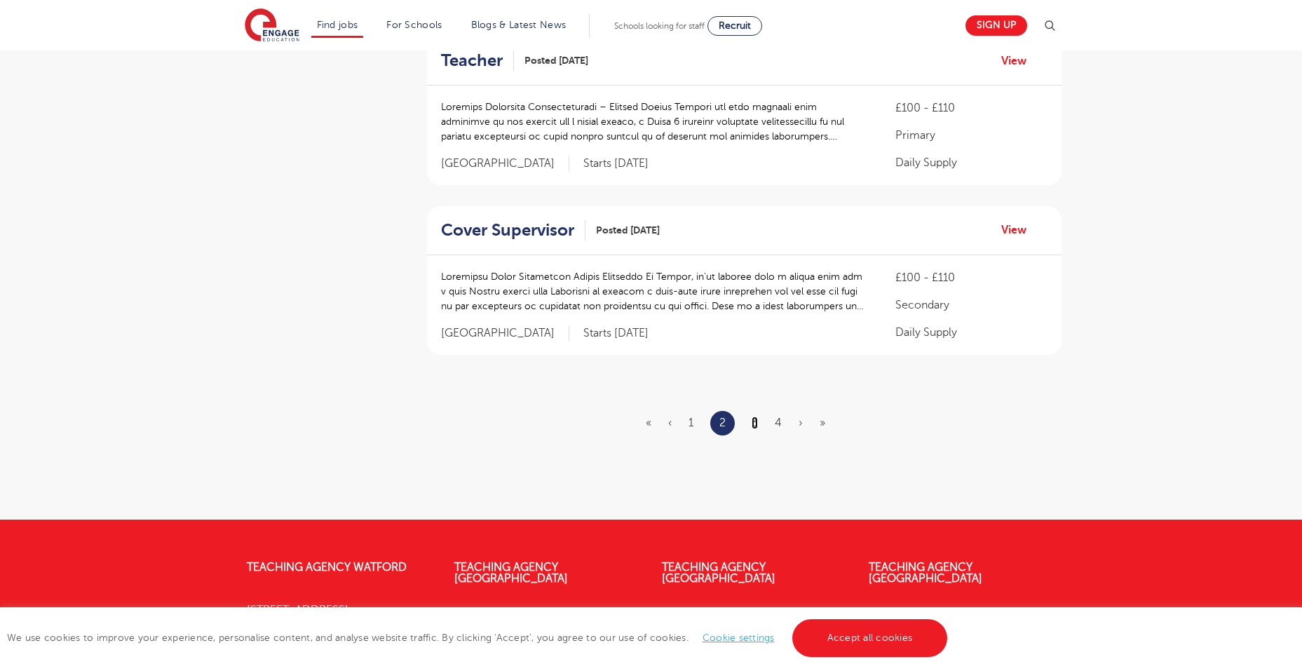
click at [752, 419] on link "3" at bounding box center [755, 422] width 6 height 13
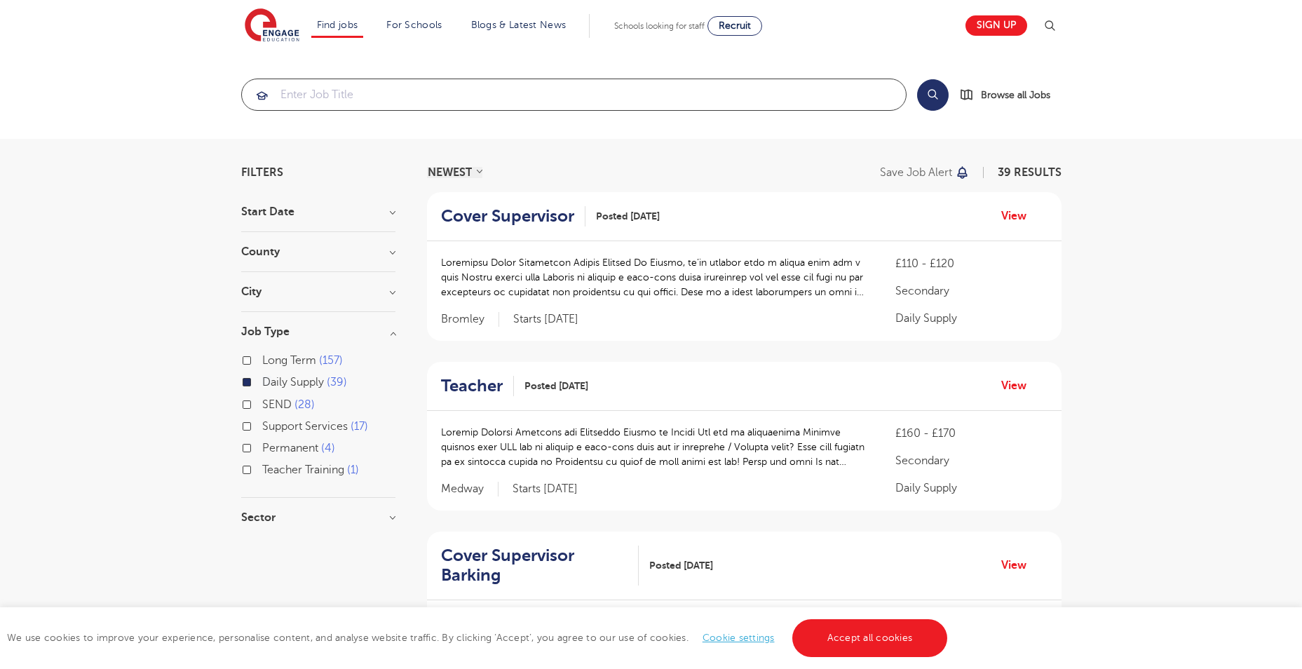
click at [357, 109] on input "search" at bounding box center [574, 94] width 664 height 31
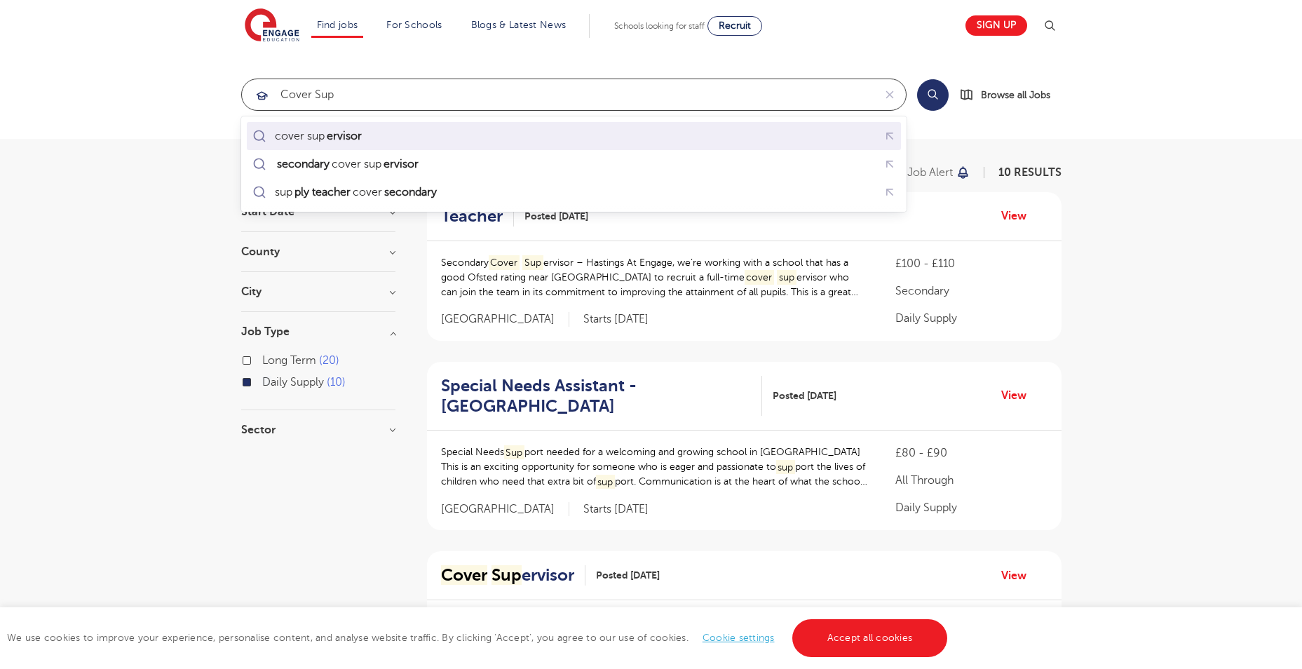
click at [390, 136] on div "cover sup ervisor" at bounding box center [574, 136] width 649 height 22
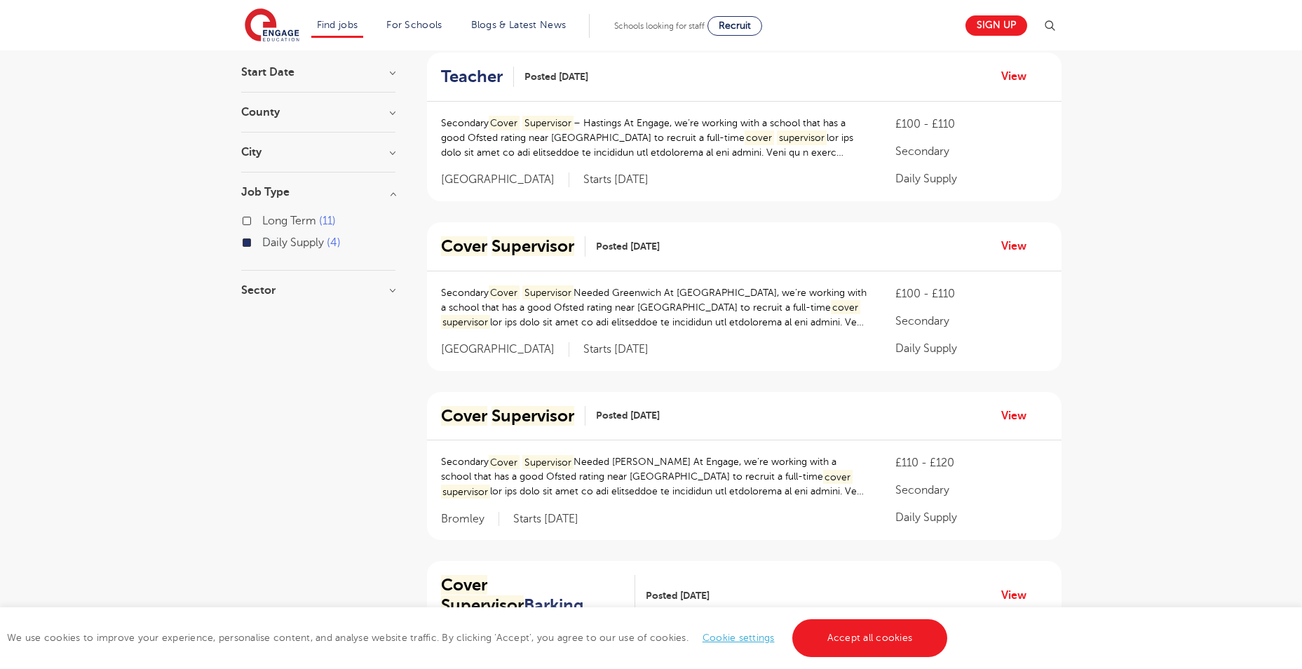
scroll to position [140, 0]
type input "cover supervisor"
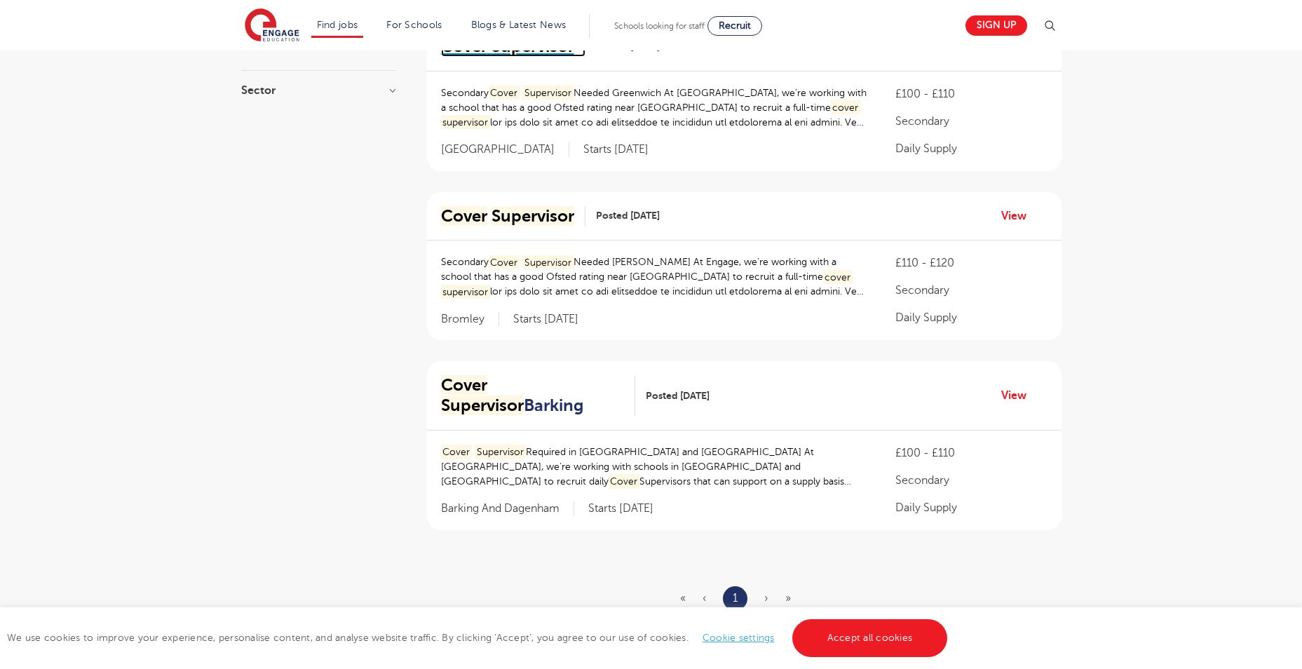
scroll to position [210, 0]
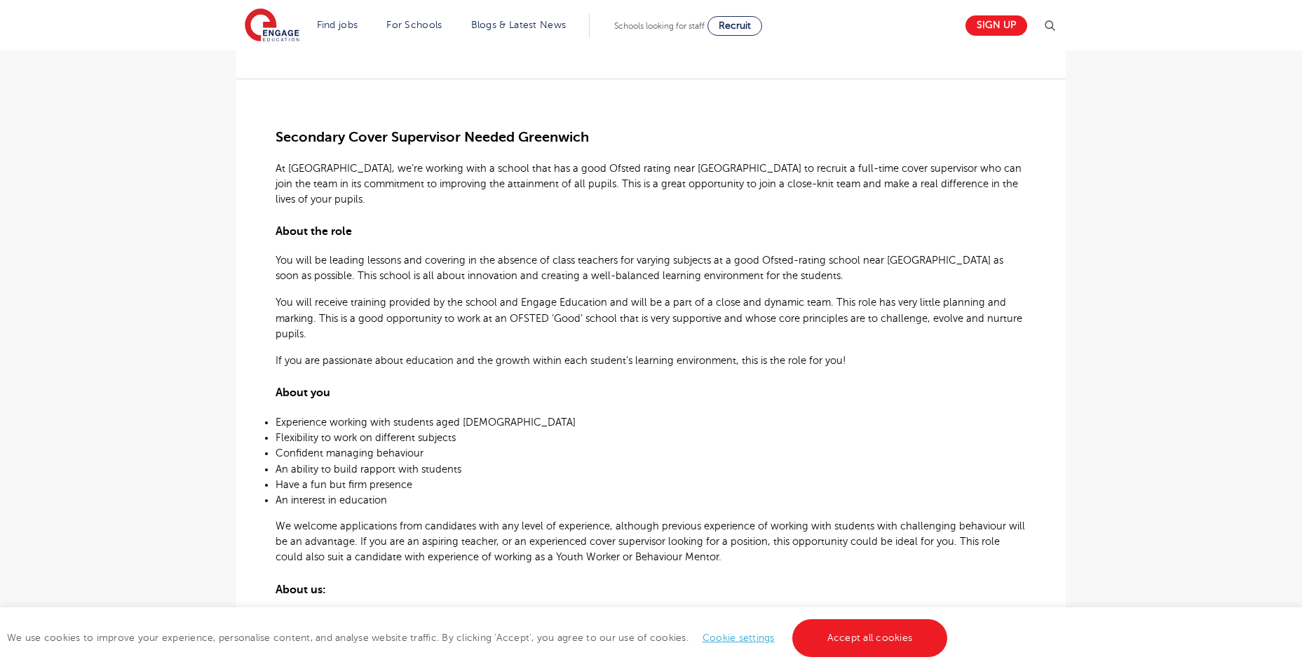
scroll to position [351, 0]
